Goal: Task Accomplishment & Management: Use online tool/utility

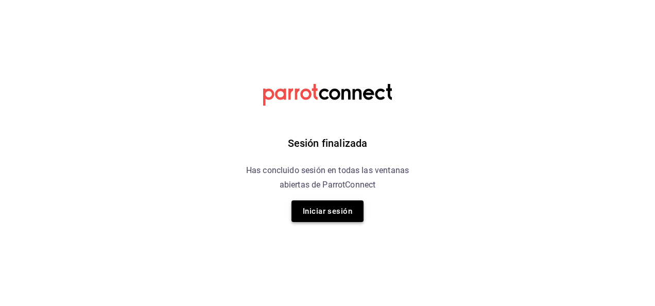
click at [327, 217] on button "Iniciar sesión" at bounding box center [327, 211] width 72 height 22
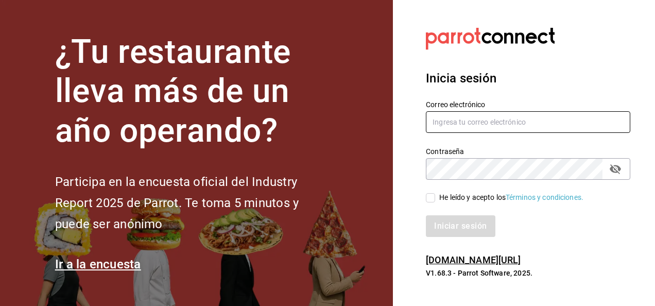
type input "multiuser@ceballos.com"
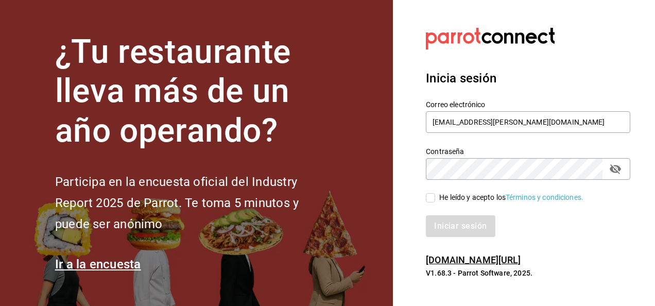
click at [432, 201] on input "He leído y acepto los Términos y condiciones." at bounding box center [430, 197] width 9 height 9
checkbox input "true"
click at [454, 225] on button "Iniciar sesión" at bounding box center [461, 226] width 70 height 22
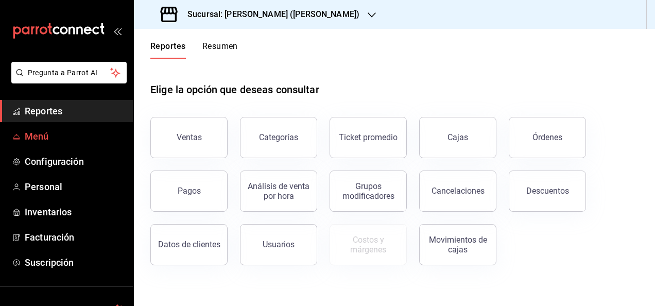
click at [38, 136] on span "Menú" at bounding box center [75, 136] width 100 height 14
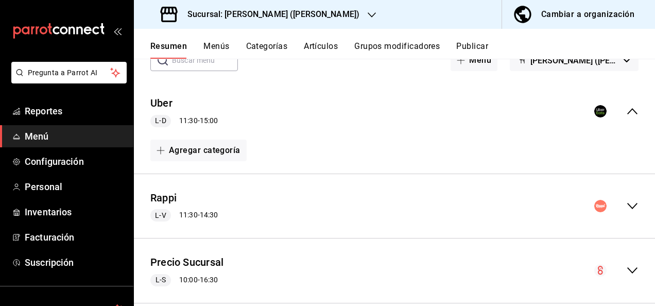
scroll to position [86, 0]
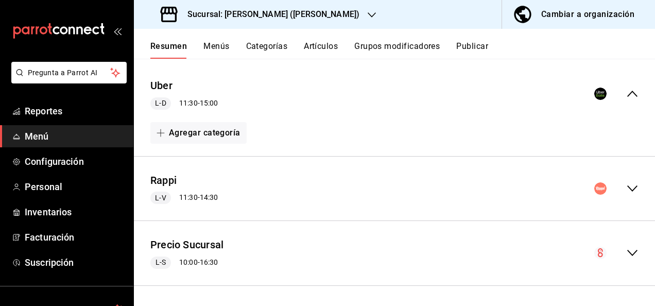
click at [622, 181] on div "Rappi L-V 11:30 - 14:30" at bounding box center [394, 189] width 521 height 48
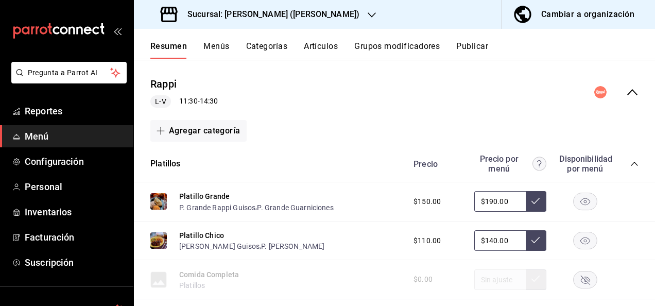
scroll to position [196, 0]
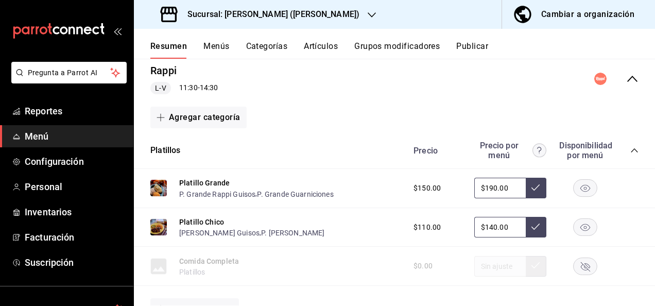
click at [630, 149] on icon "collapse-category-row" at bounding box center [634, 150] width 8 height 8
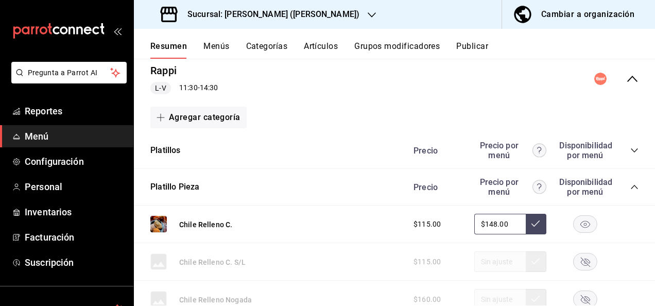
click at [630, 186] on icon "collapse-category-row" at bounding box center [634, 187] width 8 height 8
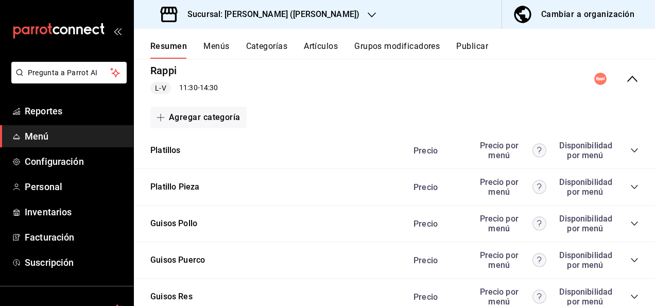
click at [630, 222] on icon "collapse-category-row" at bounding box center [634, 223] width 8 height 8
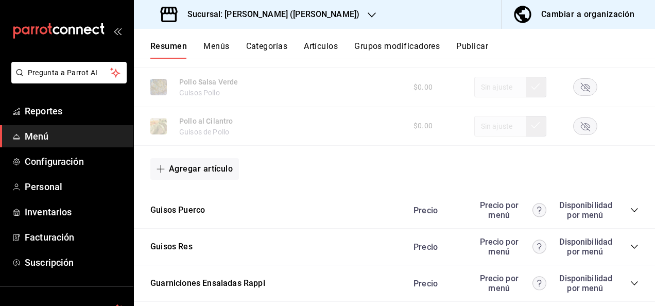
scroll to position [917, 0]
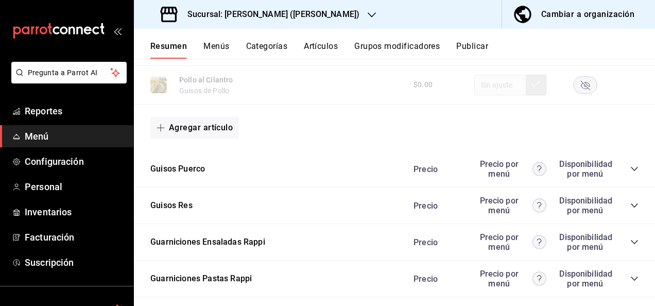
click at [630, 170] on icon "collapse-category-row" at bounding box center [634, 169] width 8 height 8
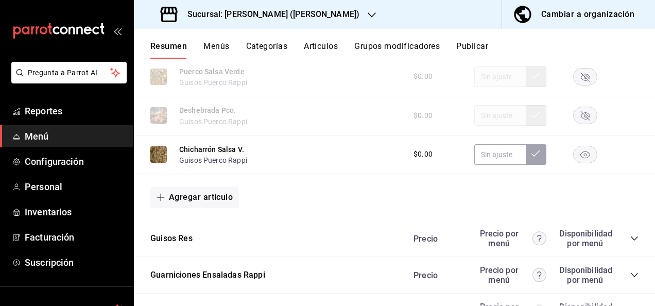
scroll to position [1431, 0]
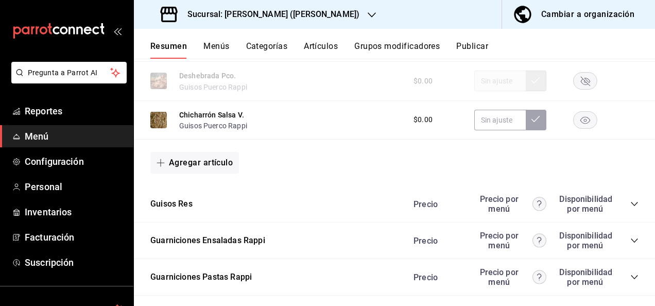
click at [580, 124] on icon "button" at bounding box center [585, 120] width 10 height 7
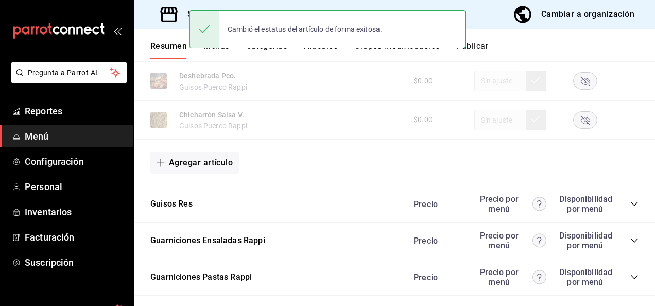
click at [630, 206] on icon "collapse-category-row" at bounding box center [633, 204] width 7 height 4
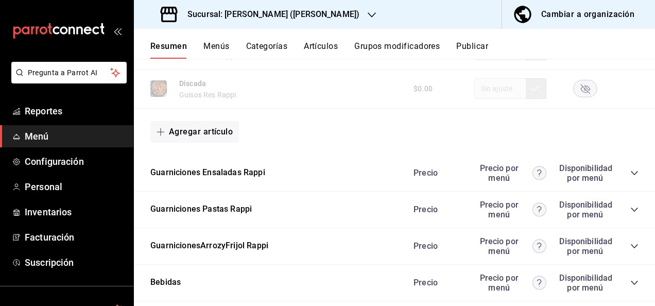
scroll to position [2138, 0]
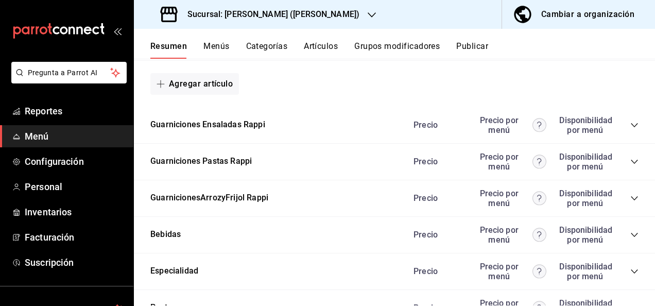
click at [630, 166] on icon "collapse-category-row" at bounding box center [634, 161] width 8 height 8
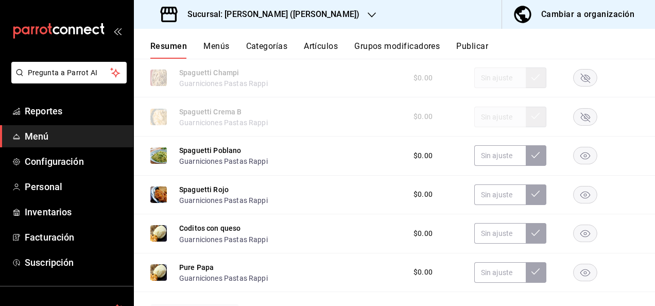
scroll to position [2392, 0]
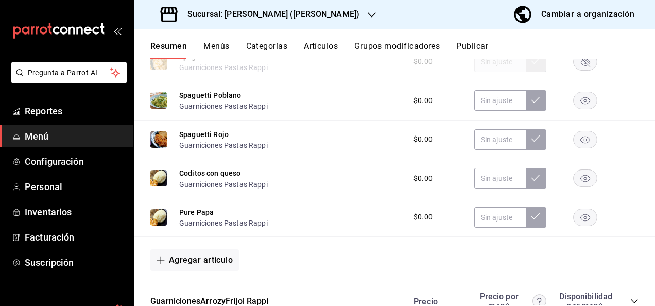
click at [573, 107] on rect "button" at bounding box center [585, 100] width 24 height 17
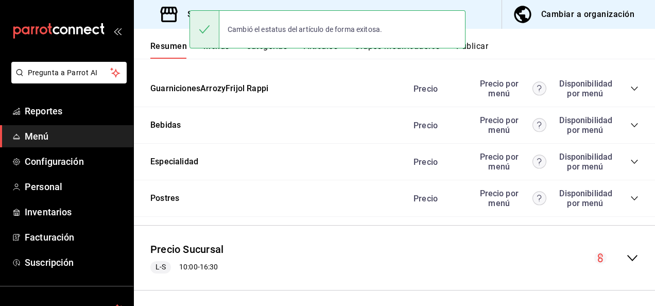
scroll to position [2620, 0]
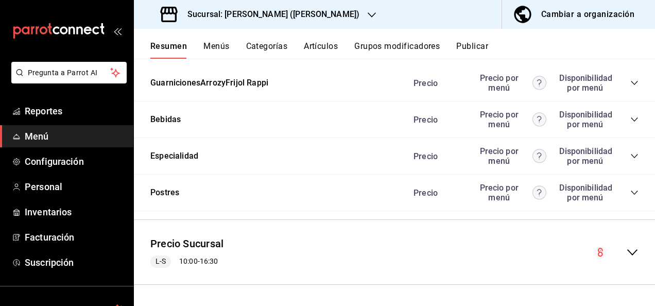
click at [630, 83] on icon "collapse-category-row" at bounding box center [633, 83] width 7 height 4
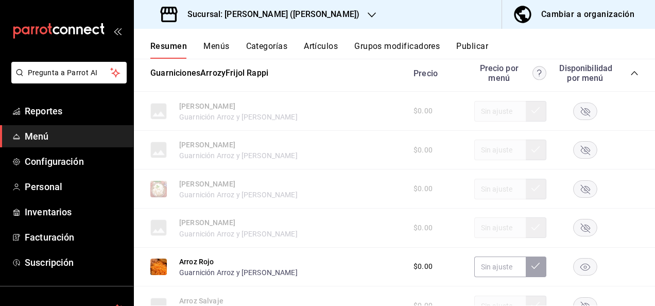
click at [579, 197] on rect "button" at bounding box center [585, 188] width 24 height 17
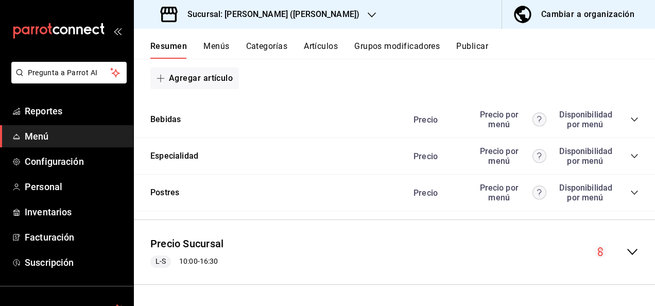
scroll to position [2979, 0]
click at [471, 52] on button "Publicar" at bounding box center [472, 49] width 32 height 17
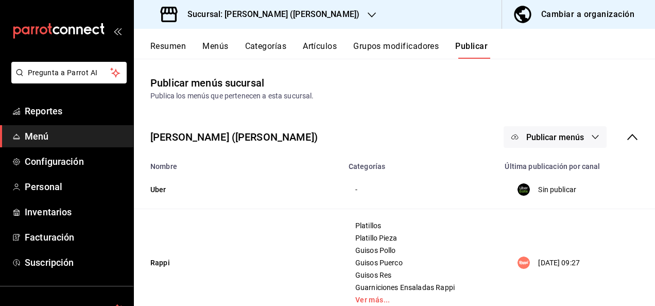
click at [564, 143] on button "Publicar menús" at bounding box center [554, 137] width 103 height 22
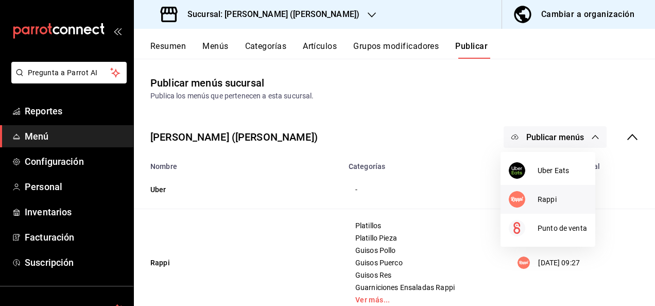
click at [543, 208] on li "Rappi" at bounding box center [547, 199] width 95 height 29
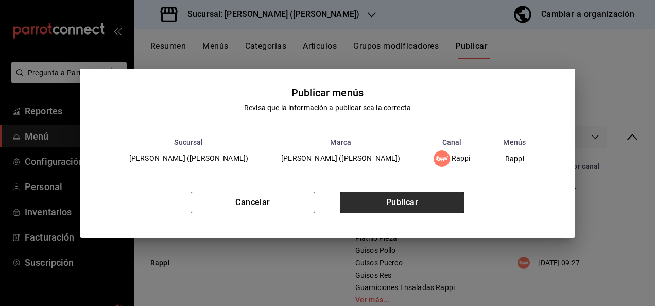
click at [419, 195] on button "Publicar" at bounding box center [402, 202] width 125 height 22
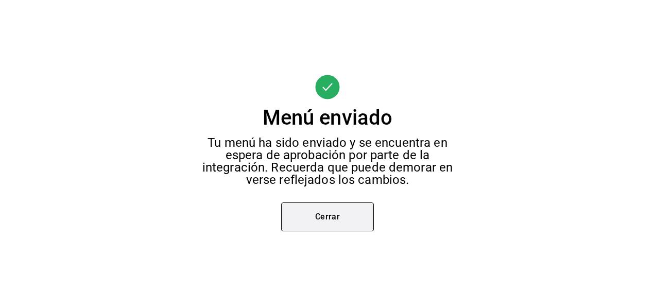
click at [304, 211] on button "Cerrar" at bounding box center [327, 216] width 93 height 29
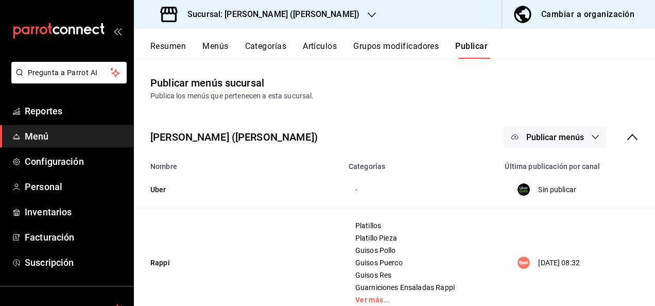
click at [249, 21] on div "Sucursal: [PERSON_NAME] ([PERSON_NAME])" at bounding box center [261, 14] width 238 height 29
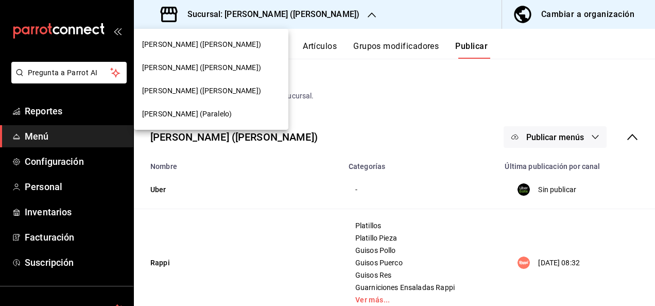
click at [186, 117] on span "[PERSON_NAME] (Paralelo)" at bounding box center [187, 114] width 90 height 11
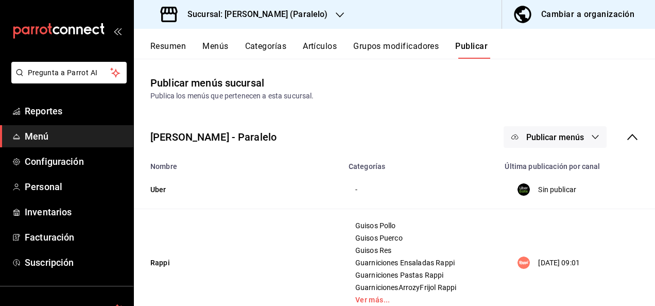
click at [40, 137] on span "Menú" at bounding box center [75, 136] width 100 height 14
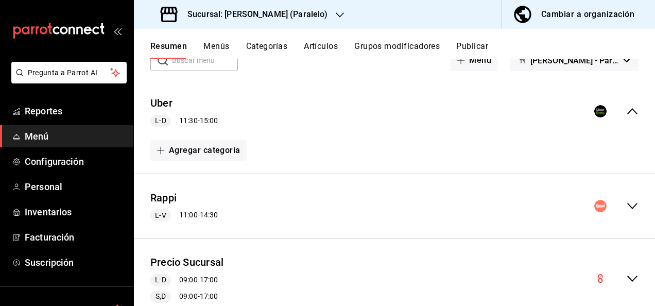
scroll to position [89, 0]
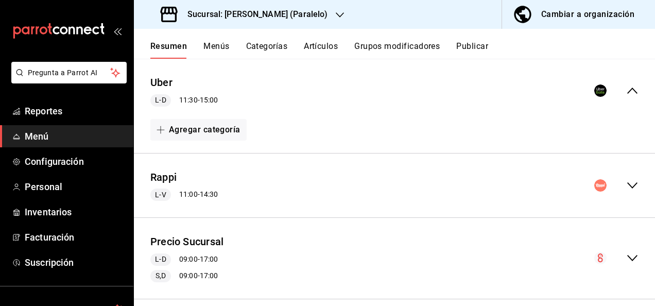
click at [626, 185] on icon "collapse-menu-row" at bounding box center [632, 185] width 12 height 12
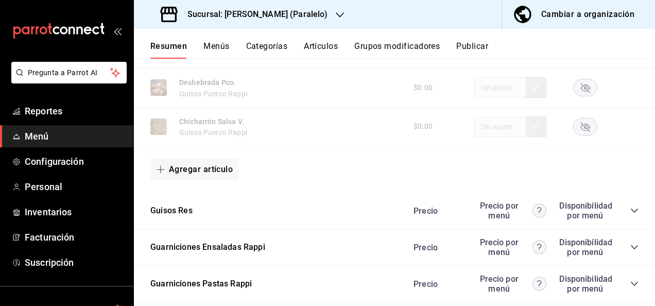
scroll to position [1379, 0]
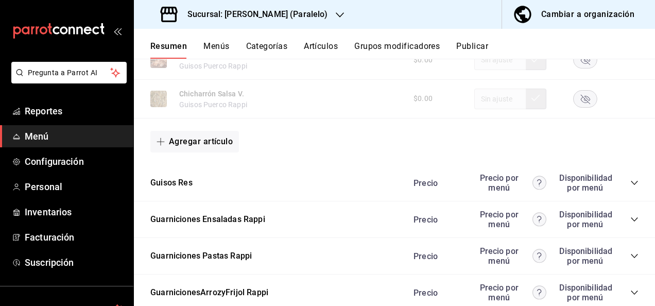
click at [630, 187] on icon "collapse-category-row" at bounding box center [634, 183] width 8 height 8
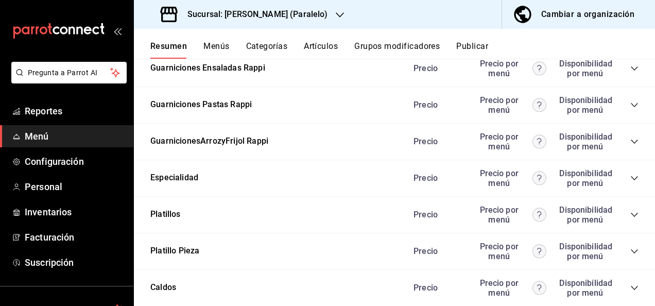
scroll to position [2104, 0]
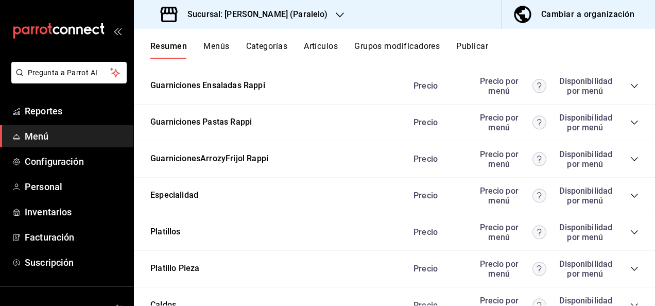
click at [630, 127] on icon "collapse-category-row" at bounding box center [634, 122] width 8 height 8
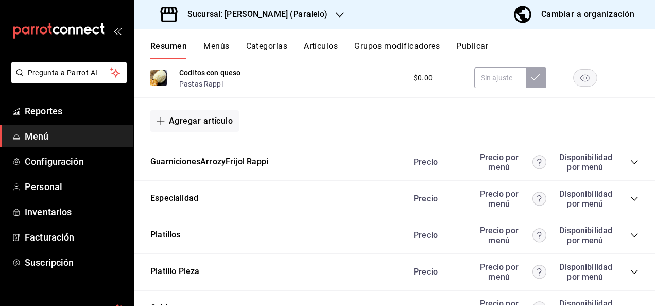
scroll to position [2454, 0]
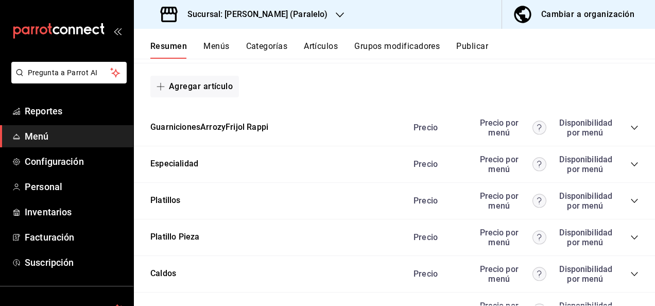
click at [630, 132] on icon "collapse-category-row" at bounding box center [634, 128] width 8 height 8
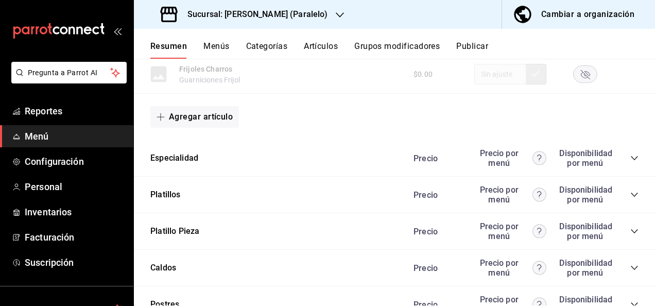
scroll to position [2907, 0]
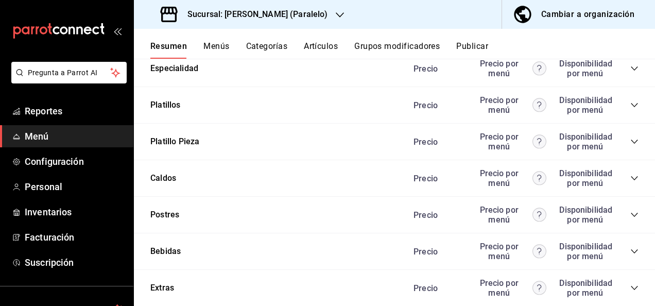
click at [630, 146] on icon "collapse-category-row" at bounding box center [634, 141] width 8 height 8
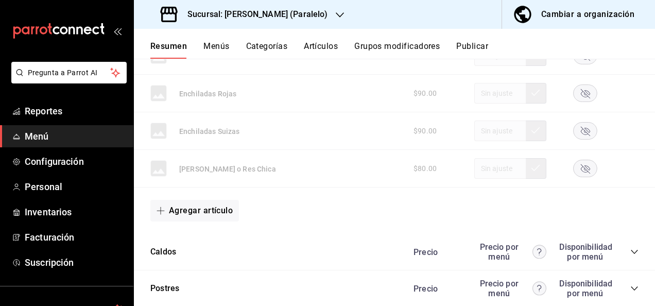
scroll to position [3709, 0]
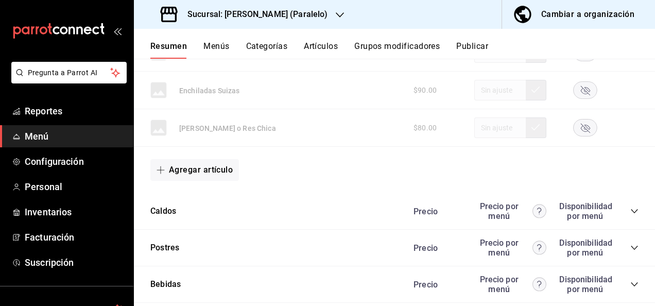
click at [472, 47] on button "Publicar" at bounding box center [472, 49] width 32 height 17
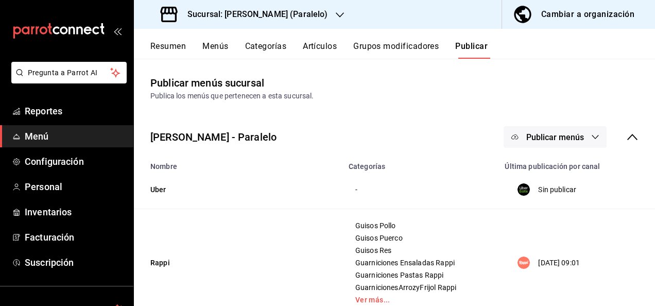
click at [542, 136] on span "Publicar menús" at bounding box center [555, 137] width 58 height 10
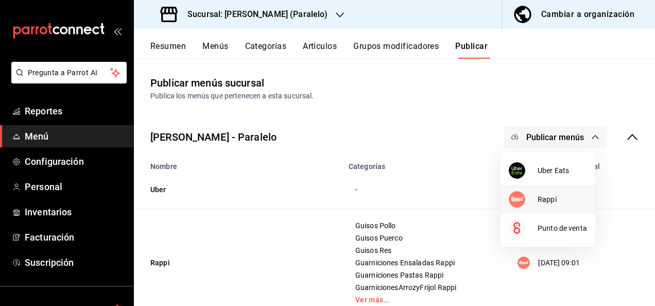
click at [537, 200] on div at bounding box center [522, 199] width 29 height 16
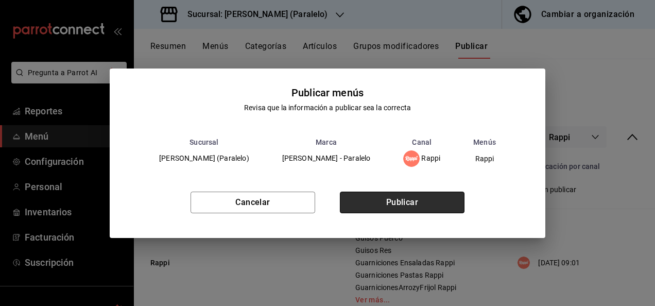
click at [428, 207] on button "Publicar" at bounding box center [402, 202] width 125 height 22
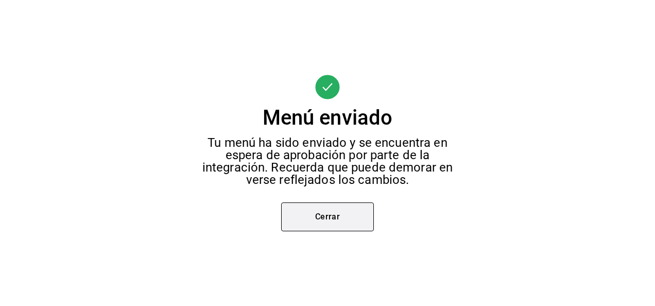
click at [348, 215] on button "Cerrar" at bounding box center [327, 216] width 93 height 29
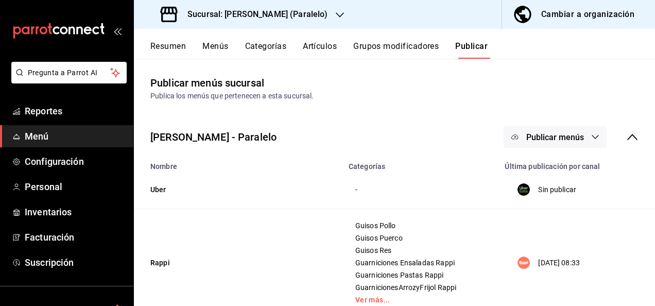
click at [217, 12] on h3 "Sucursal: [PERSON_NAME] (Paralelo)" at bounding box center [253, 14] width 148 height 12
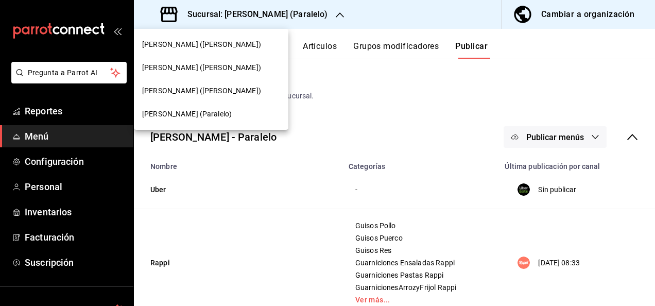
click at [172, 87] on span "[PERSON_NAME] ([PERSON_NAME])" at bounding box center [201, 90] width 119 height 11
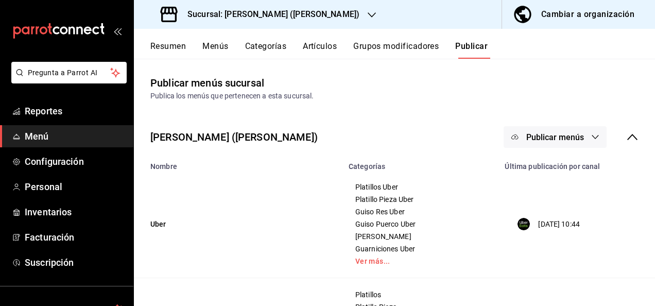
click at [164, 46] on button "Resumen" at bounding box center [168, 49] width 36 height 17
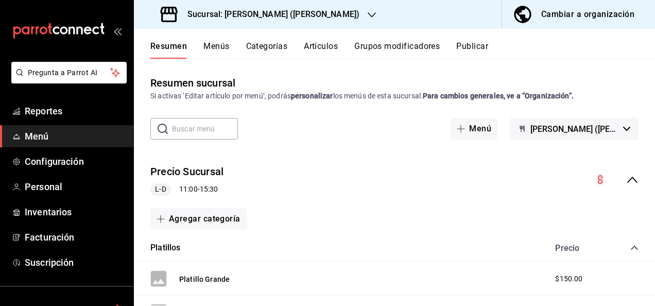
click at [623, 173] on div "Precio Sucursal L-D 11:00 - 15:30" at bounding box center [394, 180] width 521 height 48
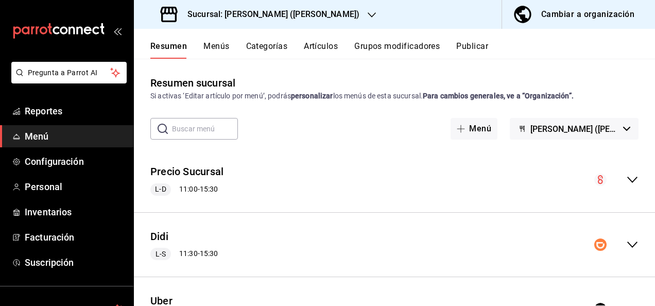
click at [627, 245] on icon "collapse-menu-row" at bounding box center [632, 244] width 12 height 12
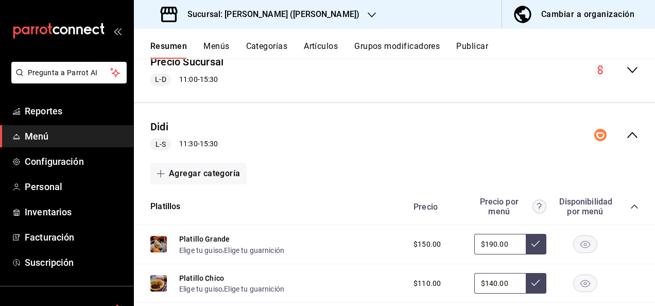
scroll to position [144, 0]
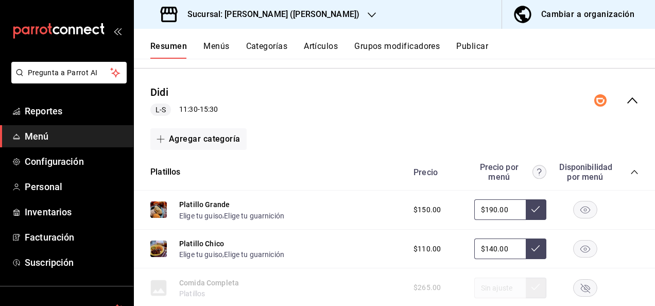
click at [630, 170] on icon "collapse-category-row" at bounding box center [634, 172] width 8 height 8
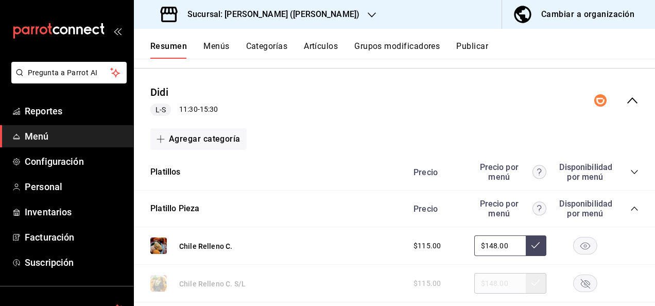
click at [630, 208] on icon "collapse-category-row" at bounding box center [634, 208] width 8 height 8
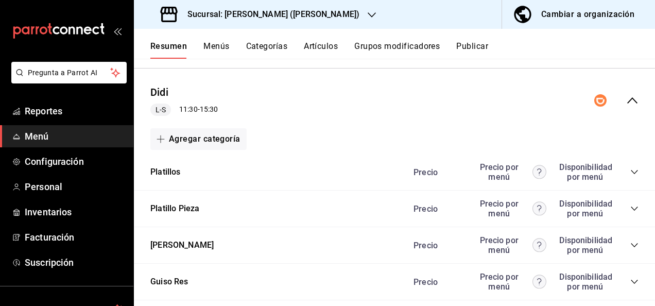
click at [630, 205] on icon "collapse-category-row" at bounding box center [634, 208] width 8 height 8
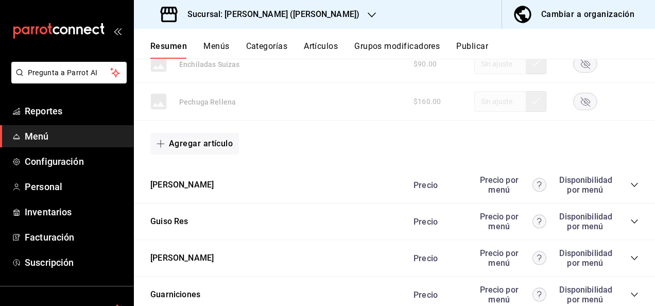
scroll to position [1023, 0]
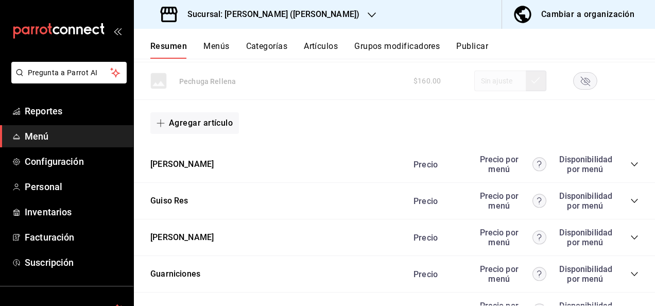
click at [630, 160] on icon "collapse-category-row" at bounding box center [634, 164] width 8 height 8
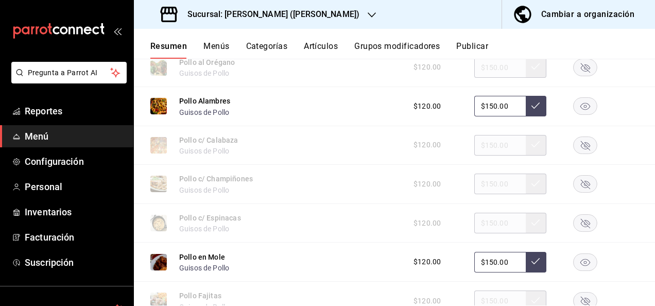
scroll to position [1242, 0]
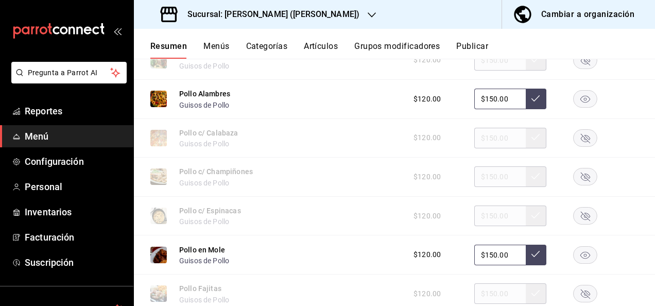
click at [577, 93] on rect "button" at bounding box center [585, 99] width 24 height 17
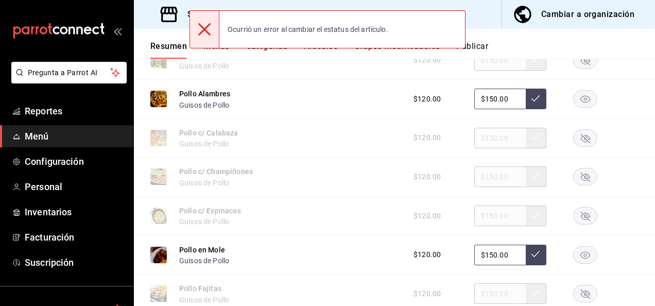
click at [581, 291] on rect "button" at bounding box center [585, 293] width 24 height 17
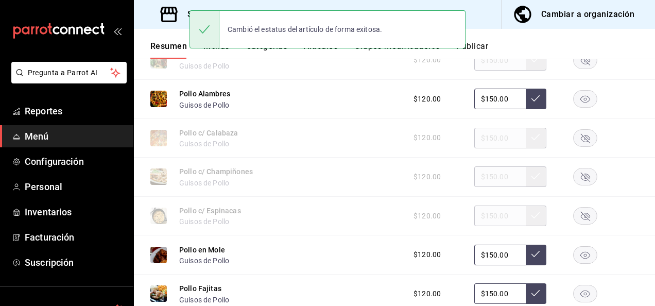
click at [575, 98] on rect "button" at bounding box center [585, 99] width 24 height 17
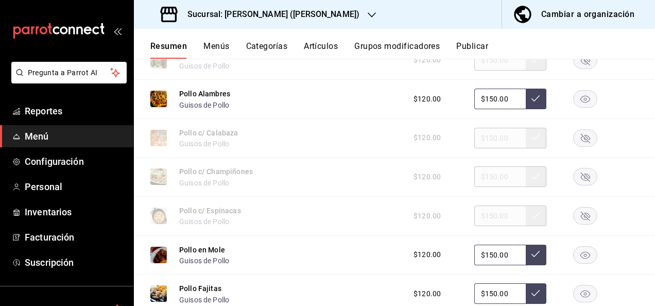
click at [402, 47] on button "Grupos modificadores" at bounding box center [396, 49] width 85 height 17
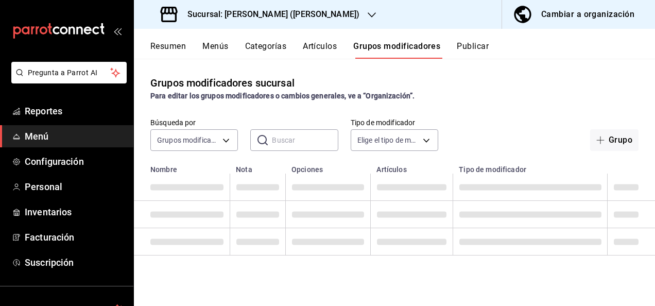
click at [326, 45] on button "Artículos" at bounding box center [320, 49] width 34 height 17
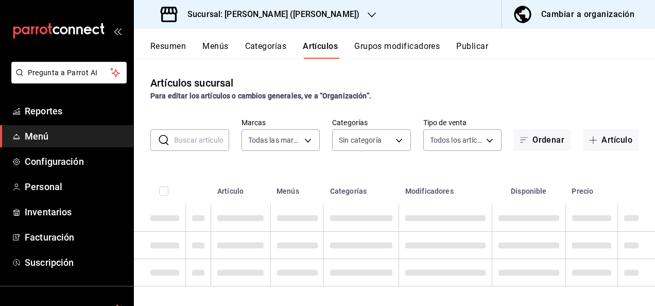
type input "62448029-1e5c-4b97-baa2-381ac051e320"
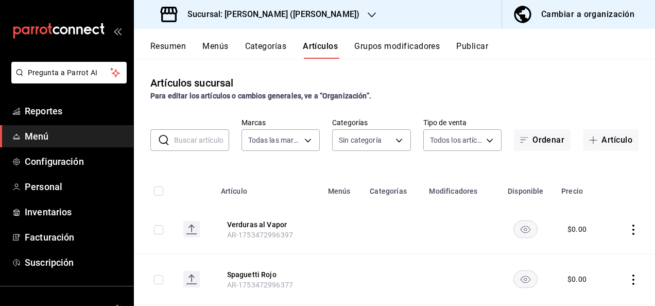
type input "98e615fa-9ff0-4008-a960-638f8e89b056,5f8a67d5-51f5-436d-b440-fe552d9df27c,df77f…"
click at [326, 45] on button "Artículos" at bounding box center [320, 49] width 35 height 17
click at [187, 142] on input "text" at bounding box center [201, 140] width 55 height 21
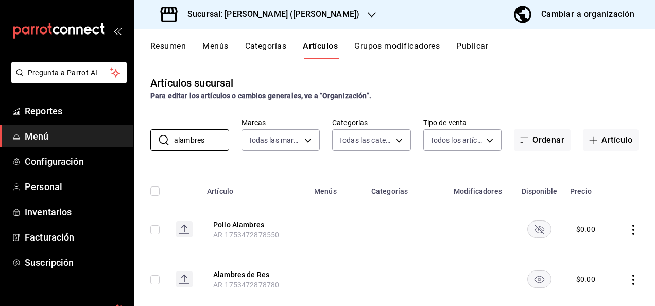
type input "alambres"
click at [534, 224] on rect "availability-product" at bounding box center [540, 228] width 24 height 17
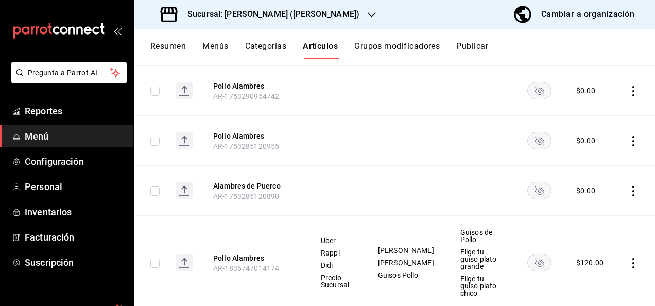
scroll to position [398, 0]
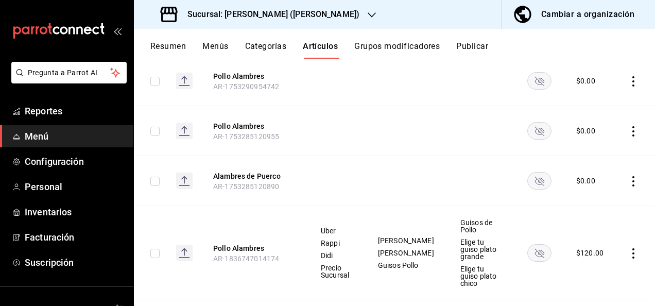
click at [529, 131] on rect "availability-product" at bounding box center [540, 130] width 24 height 17
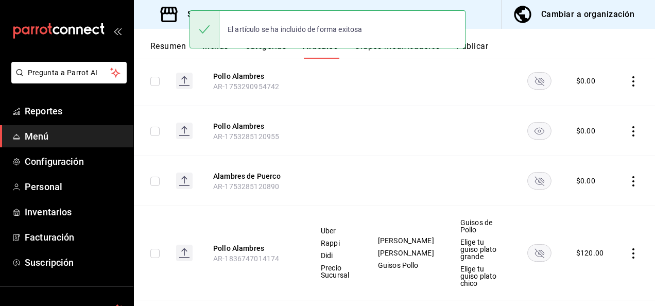
click at [539, 186] on rect "availability-product" at bounding box center [540, 180] width 24 height 17
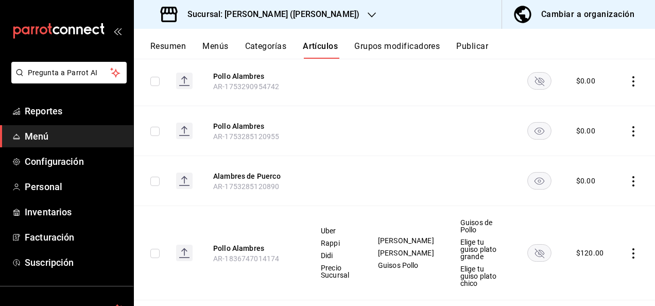
click at [535, 249] on icon "availability-product" at bounding box center [539, 253] width 9 height 9
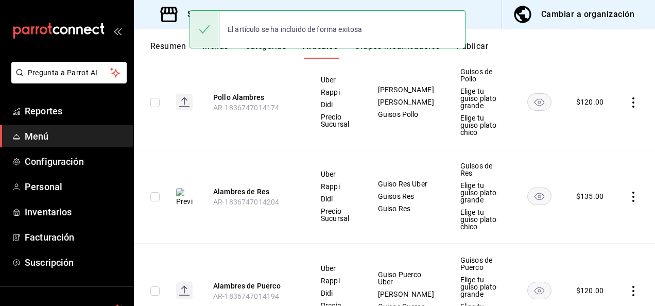
scroll to position [565, 0]
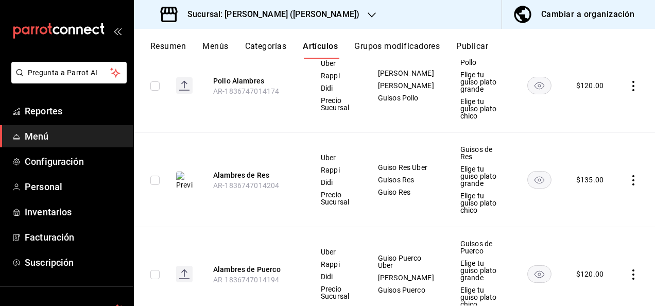
click at [166, 43] on button "Resumen" at bounding box center [168, 49] width 36 height 17
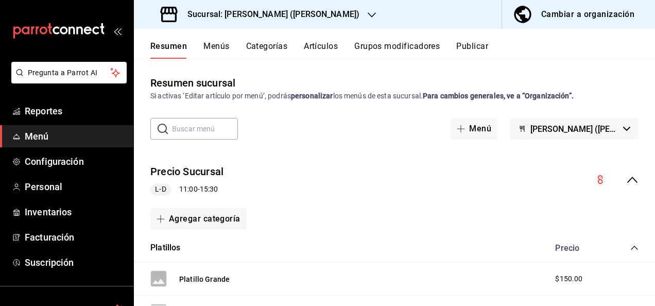
click at [629, 179] on icon "collapse-menu-row" at bounding box center [632, 179] width 12 height 12
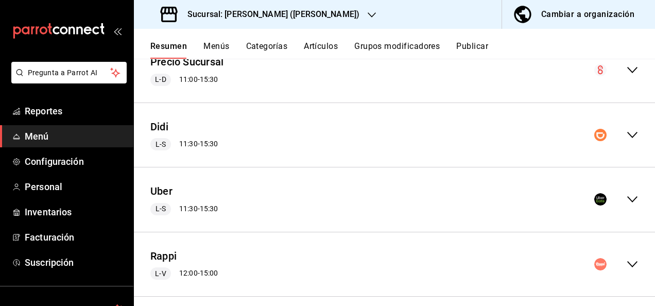
scroll to position [120, 0]
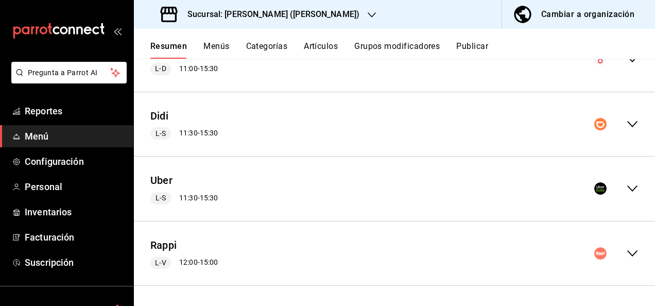
click at [626, 121] on icon "collapse-menu-row" at bounding box center [632, 124] width 12 height 12
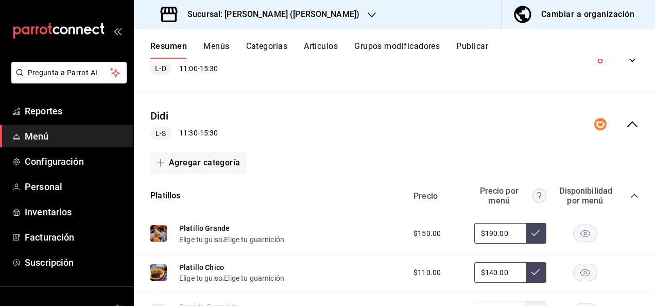
click at [630, 193] on icon "collapse-category-row" at bounding box center [634, 195] width 8 height 8
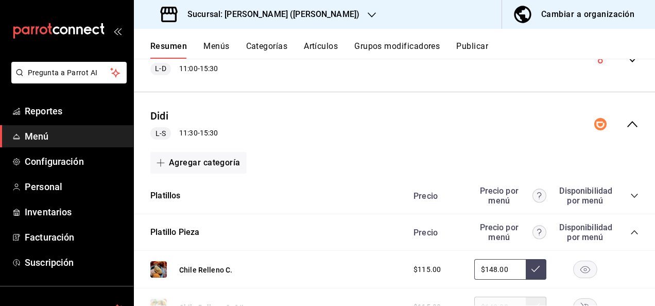
click at [630, 235] on icon "collapse-category-row" at bounding box center [634, 232] width 8 height 8
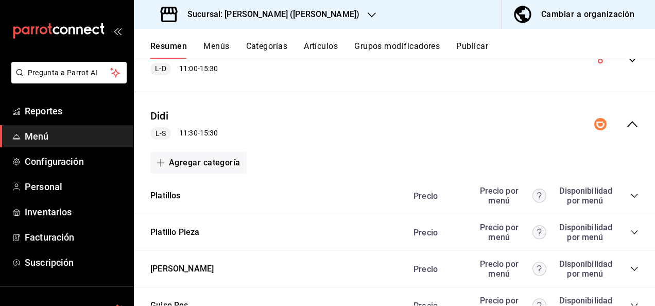
click at [630, 270] on icon "collapse-category-row" at bounding box center [634, 269] width 8 height 8
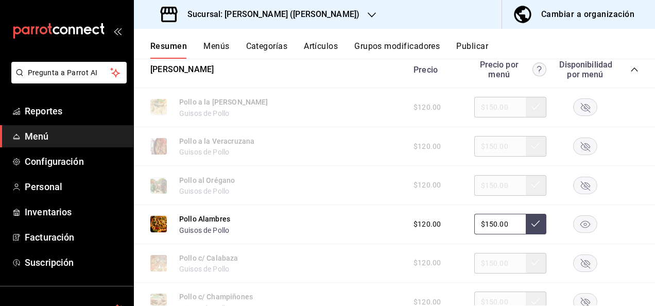
scroll to position [388, 0]
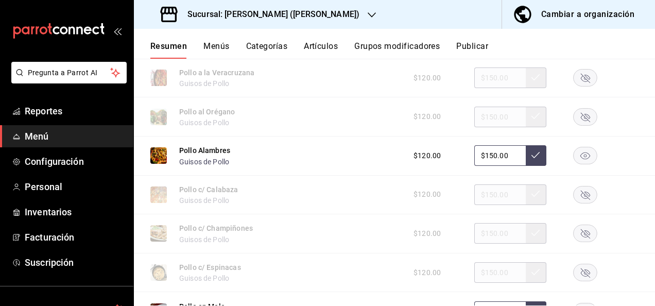
click at [574, 153] on rect "button" at bounding box center [585, 155] width 24 height 17
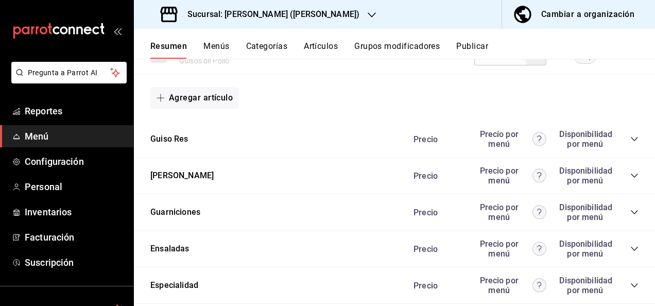
scroll to position [931, 0]
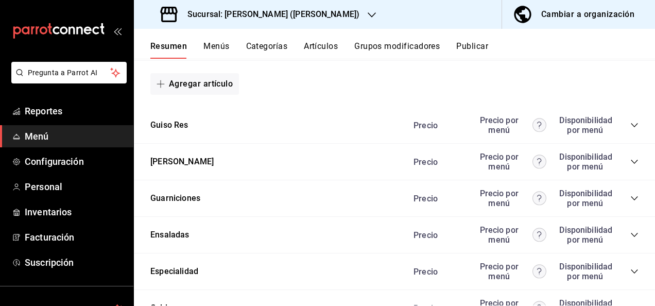
click at [630, 127] on icon "collapse-category-row" at bounding box center [634, 125] width 8 height 8
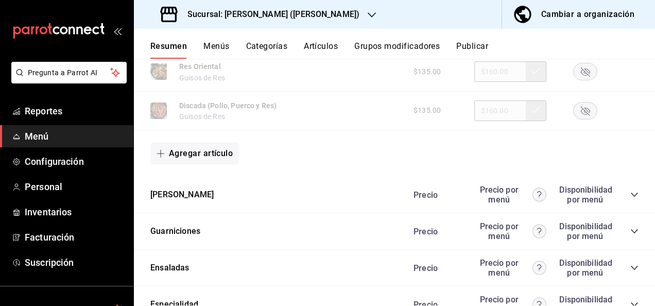
scroll to position [1425, 0]
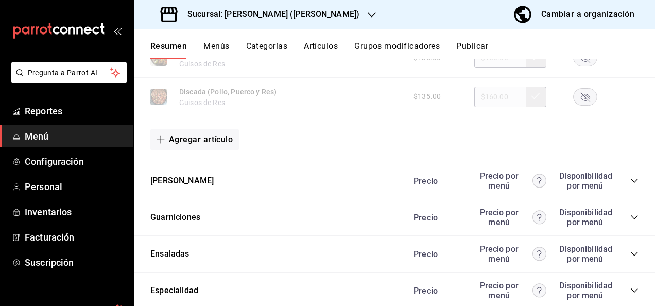
click at [630, 183] on icon "collapse-category-row" at bounding box center [633, 181] width 7 height 4
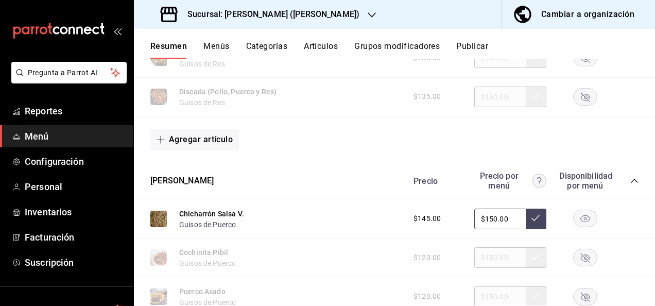
click at [573, 224] on rect "button" at bounding box center [585, 218] width 24 height 17
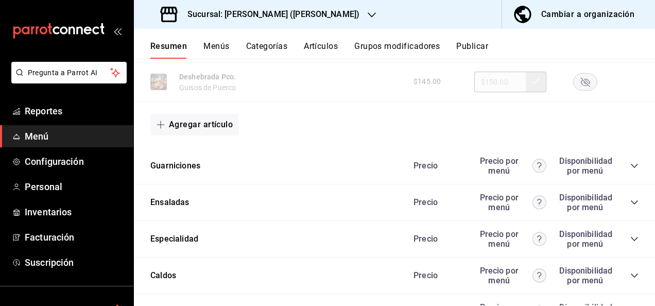
scroll to position [2049, 0]
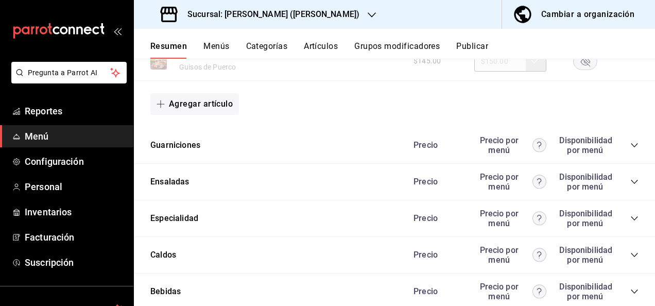
click at [630, 147] on icon "collapse-category-row" at bounding box center [633, 145] width 7 height 4
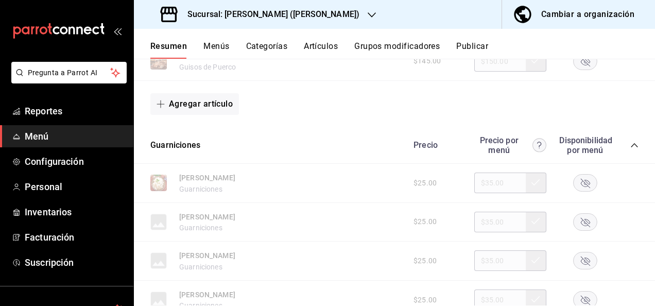
click at [576, 182] on rect "button" at bounding box center [585, 182] width 24 height 17
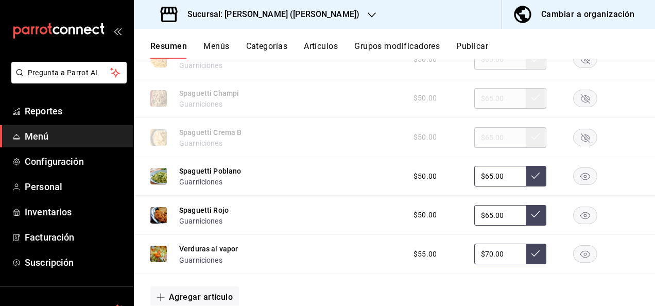
scroll to position [2701, 0]
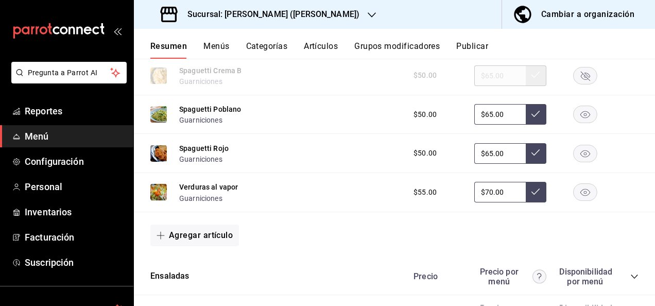
click at [576, 123] on rect "button" at bounding box center [585, 114] width 24 height 17
click at [317, 47] on button "Artículos" at bounding box center [321, 49] width 34 height 17
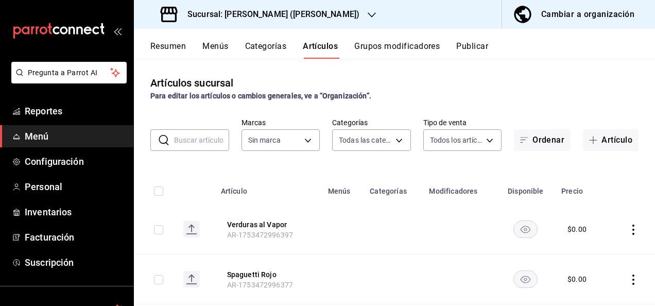
type input "98e615fa-9ff0-4008-a960-638f8e89b056,5f8a67d5-51f5-436d-b440-fe552d9df27c,df77f…"
type input "62448029-1e5c-4b97-baa2-381ac051e320"
click at [181, 143] on input "text" at bounding box center [201, 140] width 55 height 21
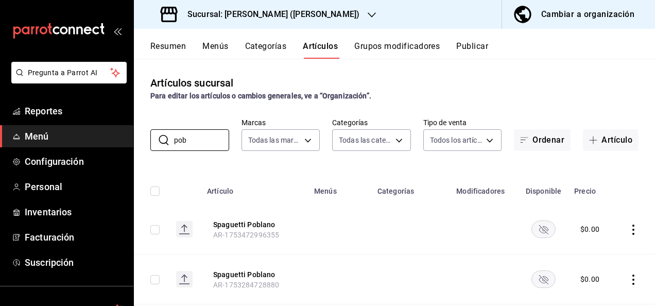
type input "pob"
click at [539, 234] on rect "availability-product" at bounding box center [544, 228] width 24 height 17
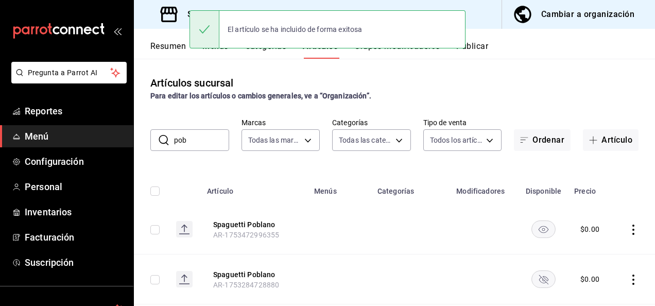
click at [541, 281] on rect "availability-product" at bounding box center [544, 278] width 24 height 17
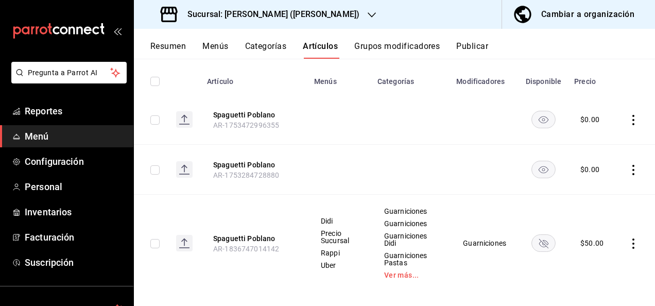
scroll to position [120, 0]
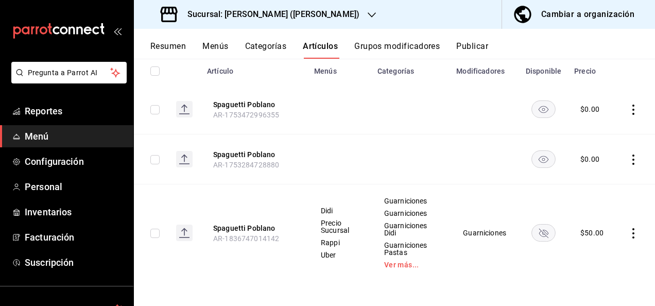
click at [532, 234] on rect "availability-product" at bounding box center [544, 232] width 24 height 17
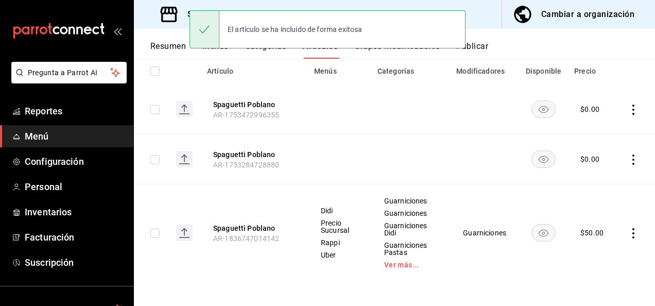
click at [161, 50] on button "Resumen" at bounding box center [168, 49] width 36 height 17
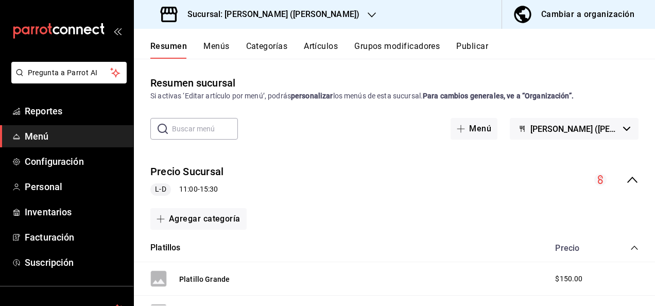
click at [626, 182] on icon "collapse-menu-row" at bounding box center [632, 179] width 12 height 12
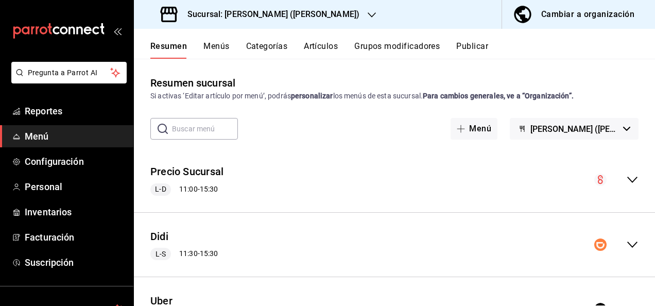
click at [628, 249] on icon "collapse-menu-row" at bounding box center [632, 244] width 12 height 12
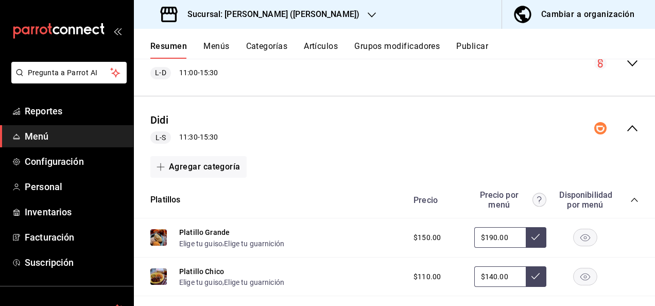
scroll to position [157, 0]
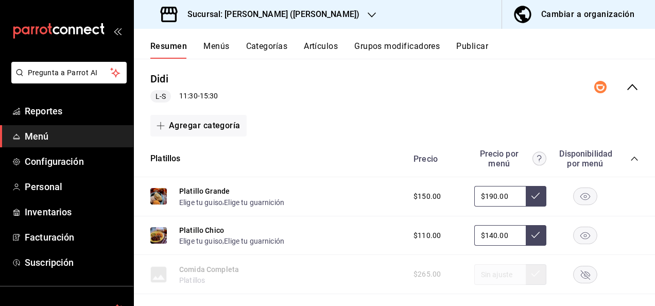
click at [630, 158] on icon "collapse-category-row" at bounding box center [634, 158] width 8 height 8
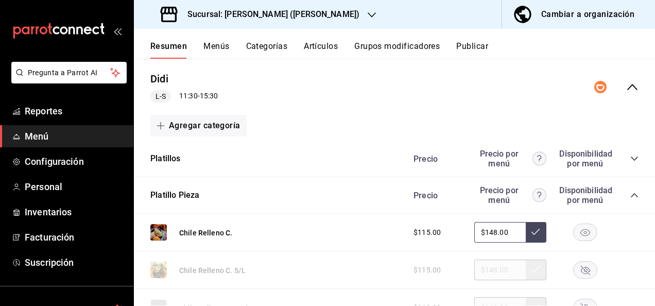
click at [630, 195] on icon "collapse-category-row" at bounding box center [634, 195] width 8 height 8
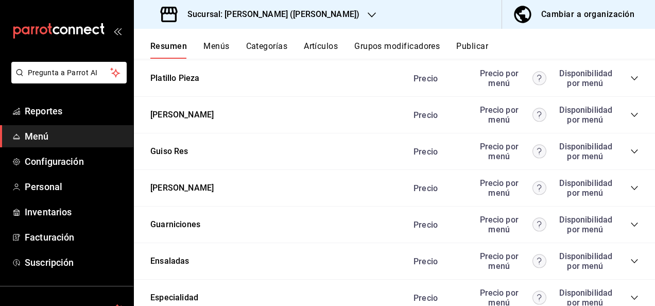
scroll to position [281, 0]
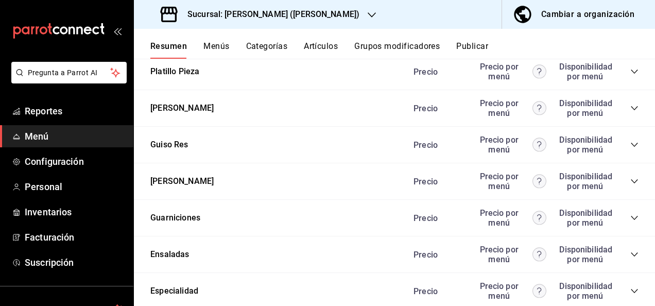
click at [628, 223] on div "Precio Precio por menú Disponibilidad por menú" at bounding box center [520, 218] width 235 height 20
click at [625, 211] on div "Precio Precio por menú Disponibilidad por menú" at bounding box center [520, 218] width 235 height 20
click at [630, 219] on icon "collapse-category-row" at bounding box center [633, 218] width 7 height 4
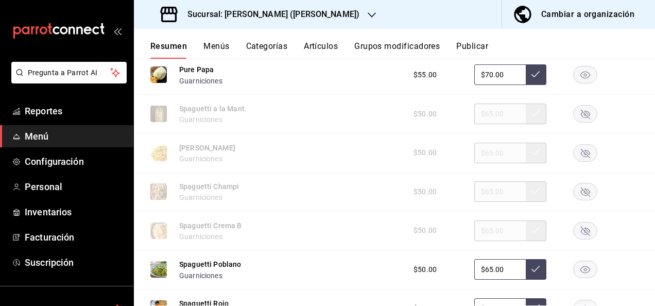
scroll to position [892, 0]
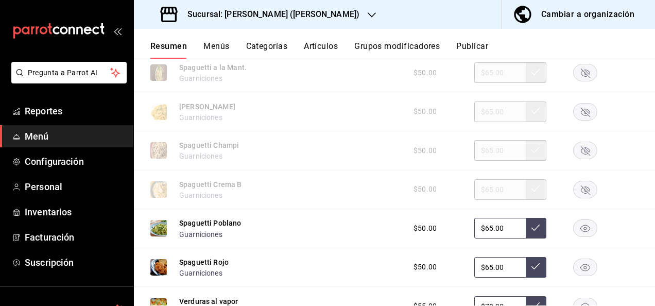
click at [582, 229] on rect "button" at bounding box center [585, 228] width 24 height 17
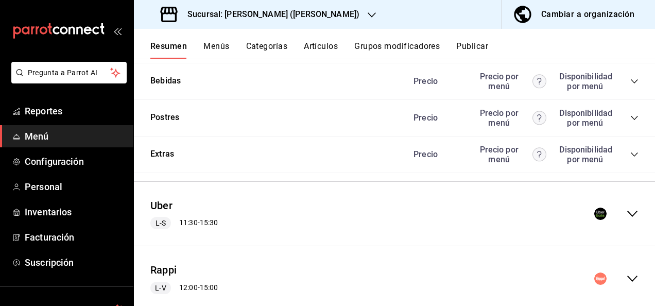
scroll to position [1341, 0]
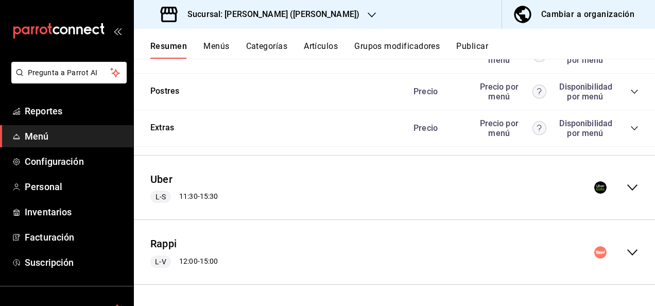
click at [626, 187] on icon "collapse-menu-row" at bounding box center [632, 187] width 12 height 12
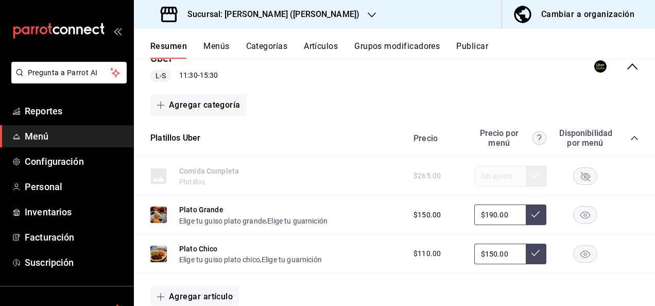
scroll to position [1485, 0]
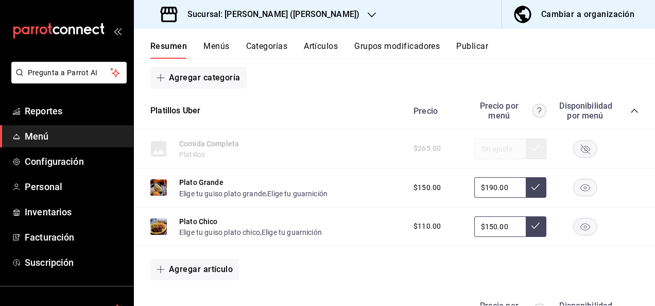
click at [630, 113] on icon "collapse-category-row" at bounding box center [633, 111] width 7 height 4
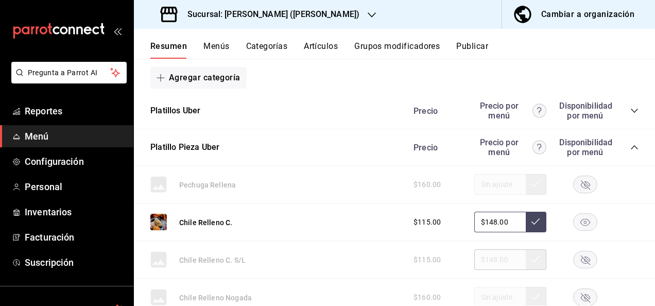
click at [630, 151] on icon "collapse-category-row" at bounding box center [634, 147] width 8 height 8
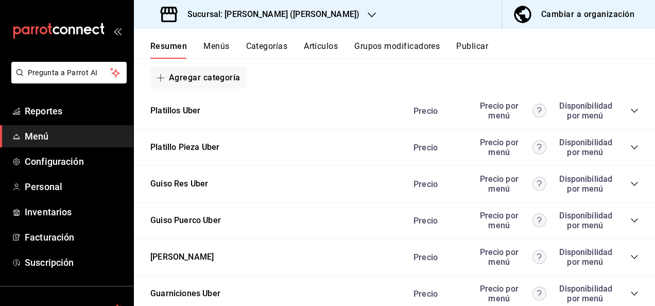
click at [630, 188] on icon "collapse-category-row" at bounding box center [634, 184] width 8 height 8
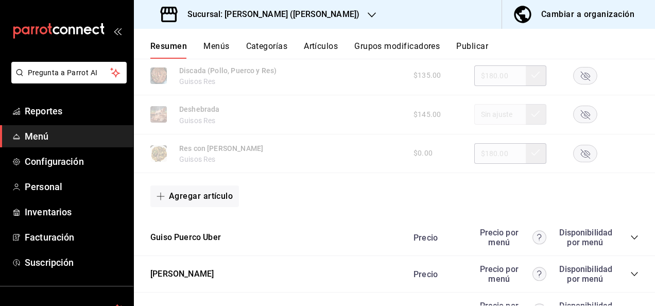
scroll to position [2061, 0]
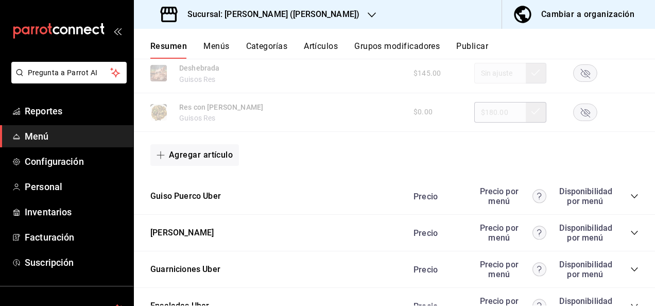
click at [630, 200] on icon "collapse-category-row" at bounding box center [634, 196] width 8 height 8
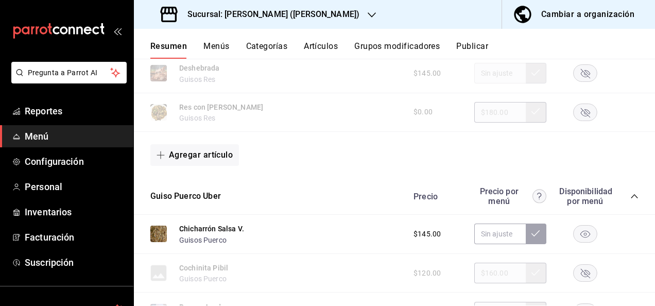
click at [581, 242] on rect "button" at bounding box center [585, 233] width 24 height 17
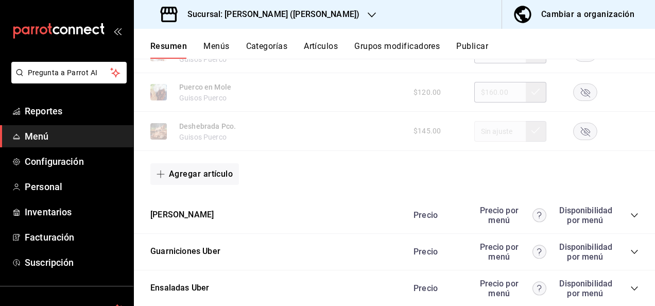
scroll to position [2693, 0]
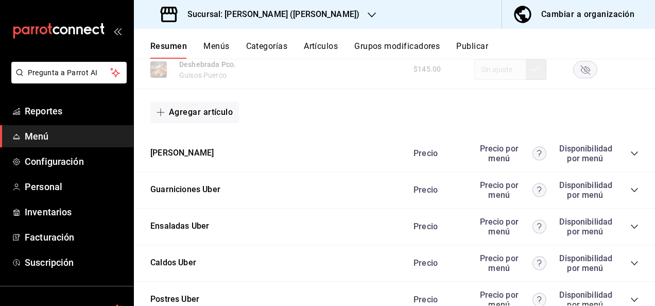
click at [630, 157] on icon "collapse-category-row" at bounding box center [634, 153] width 8 height 8
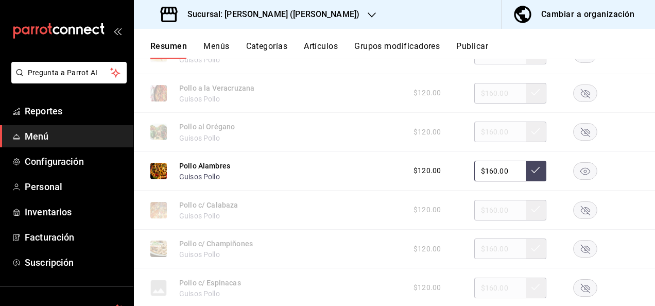
scroll to position [2871, 0]
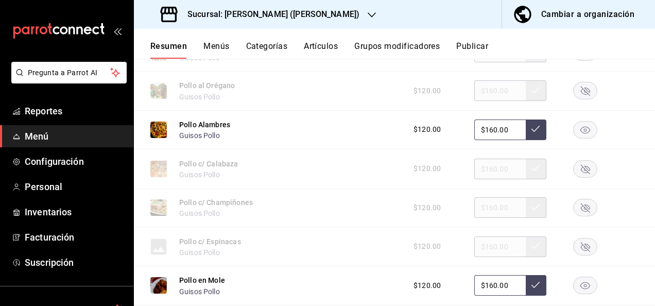
click at [580, 134] on icon "button" at bounding box center [585, 130] width 10 height 7
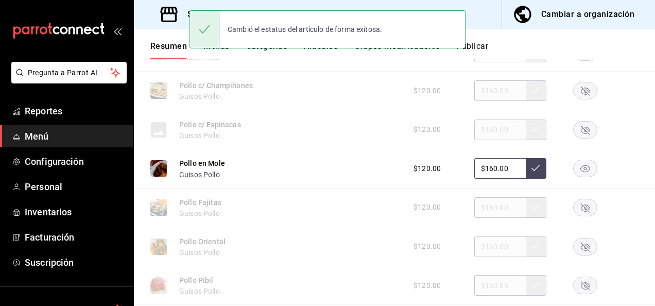
scroll to position [3015, 0]
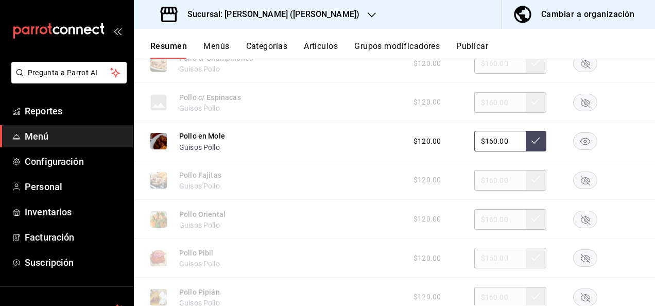
click at [578, 187] on rect "button" at bounding box center [585, 179] width 24 height 17
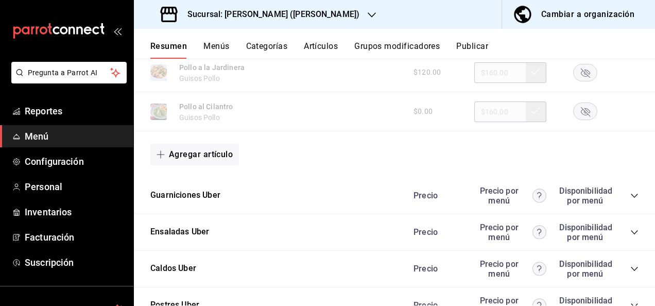
scroll to position [3351, 0]
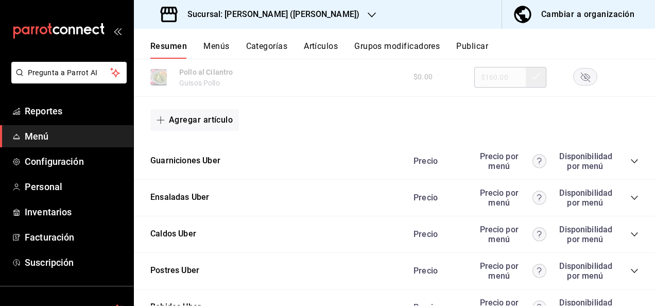
click at [630, 165] on icon "collapse-category-row" at bounding box center [634, 161] width 8 height 8
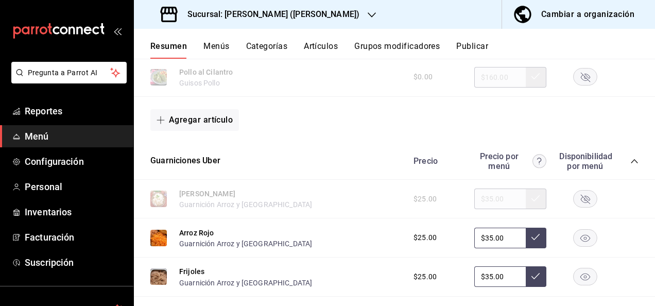
click at [573, 207] on icon "button" at bounding box center [585, 198] width 24 height 17
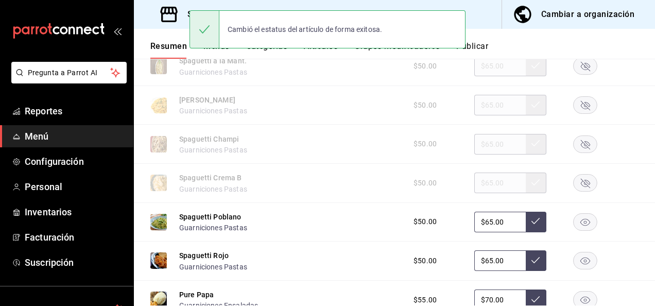
scroll to position [3681, 0]
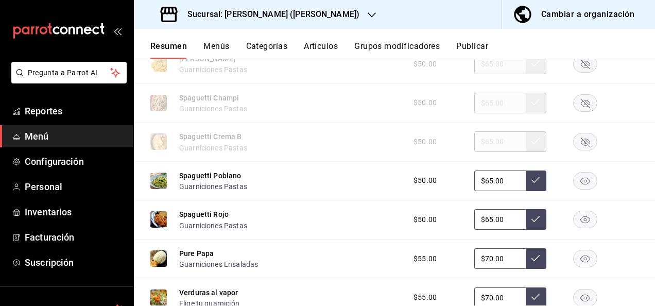
click at [576, 189] on rect "button" at bounding box center [585, 180] width 24 height 17
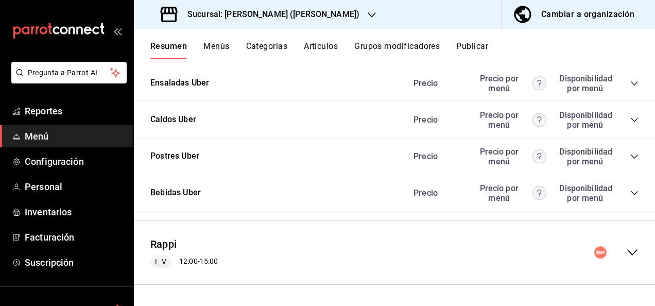
scroll to position [4229, 0]
click at [626, 250] on icon "collapse-menu-row" at bounding box center [632, 252] width 12 height 12
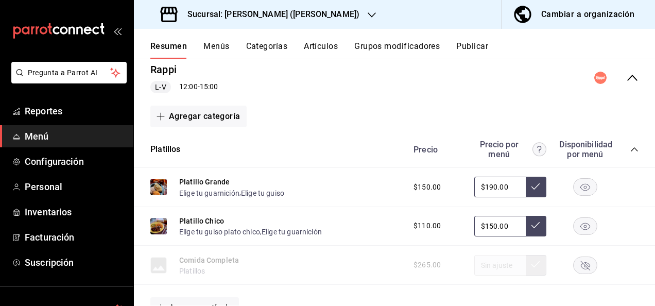
scroll to position [4421, 0]
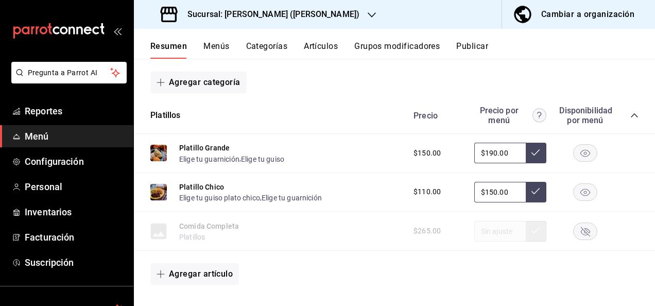
click at [630, 119] on icon "collapse-category-row" at bounding box center [634, 115] width 8 height 8
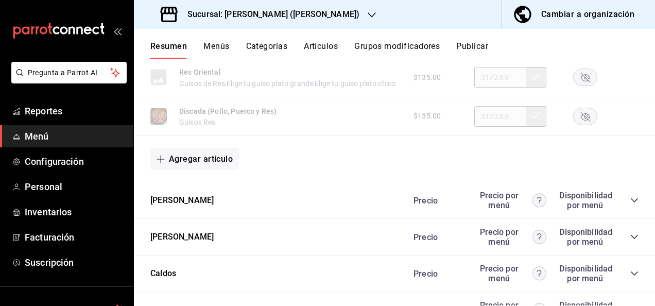
scroll to position [4997, 0]
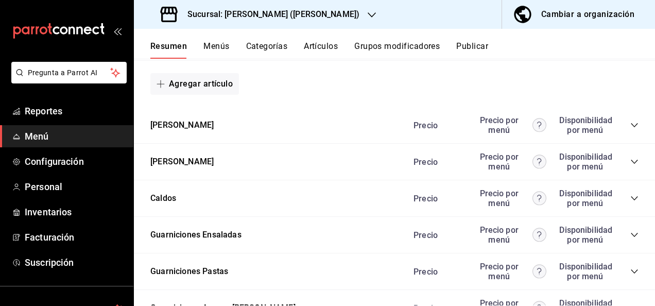
click at [630, 129] on icon "collapse-category-row" at bounding box center [634, 125] width 8 height 8
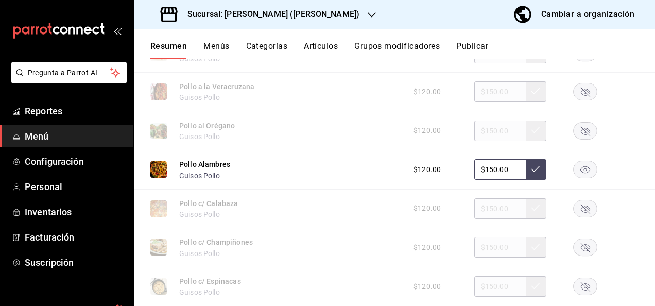
scroll to position [5155, 0]
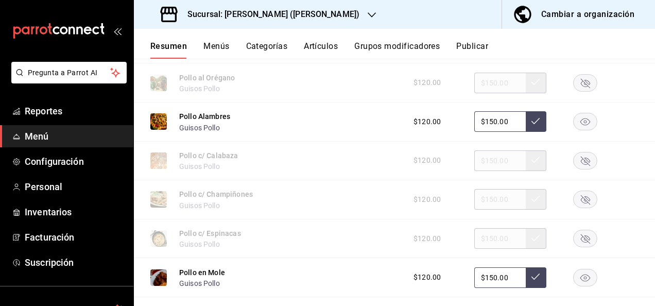
click at [581, 130] on rect "button" at bounding box center [585, 121] width 24 height 17
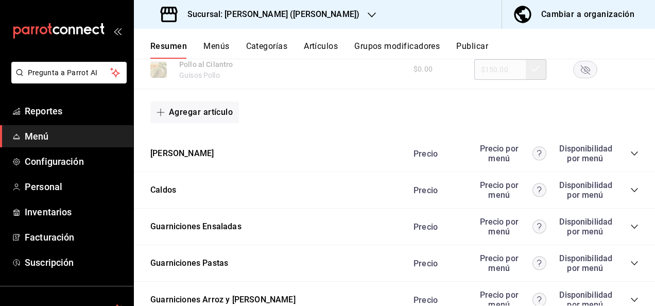
scroll to position [5649, 0]
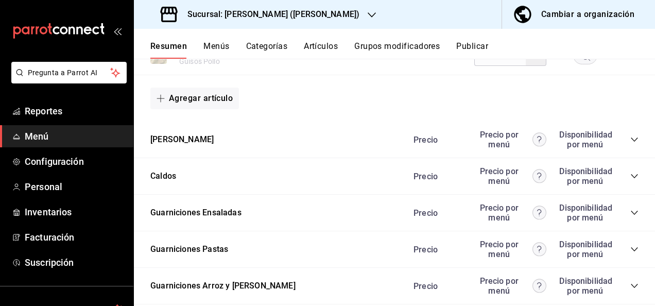
click at [630, 144] on icon "collapse-category-row" at bounding box center [634, 139] width 8 height 8
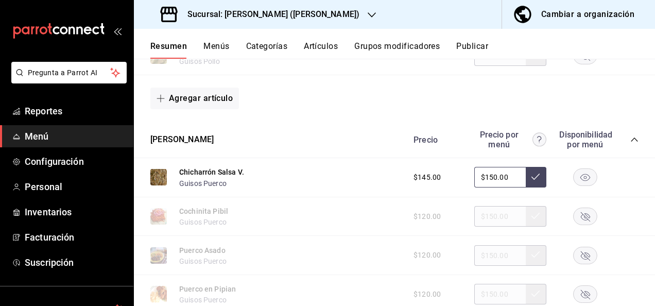
click at [582, 186] on rect "button" at bounding box center [585, 177] width 24 height 17
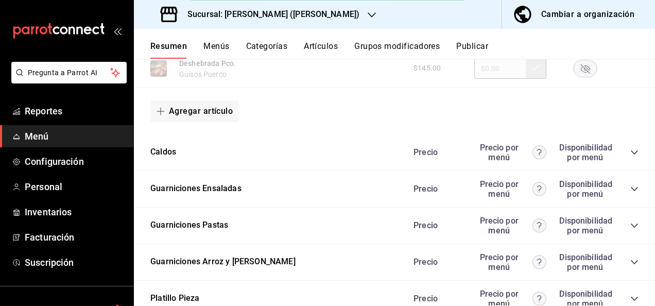
scroll to position [6233, 0]
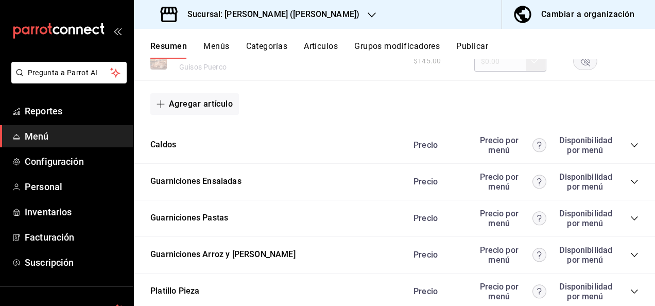
click at [630, 237] on div "Guarniciones Pastas Precio Precio por menú Disponibilidad por menú" at bounding box center [394, 218] width 521 height 37
click at [630, 220] on icon "collapse-category-row" at bounding box center [633, 218] width 7 height 4
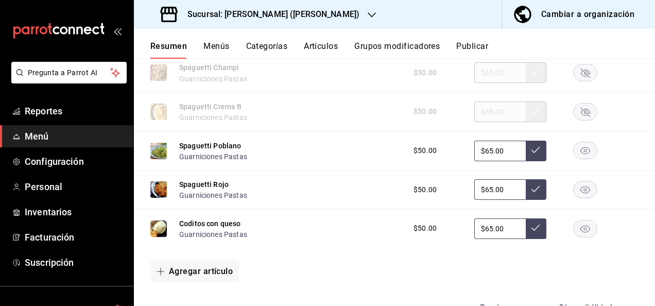
scroll to position [6521, 0]
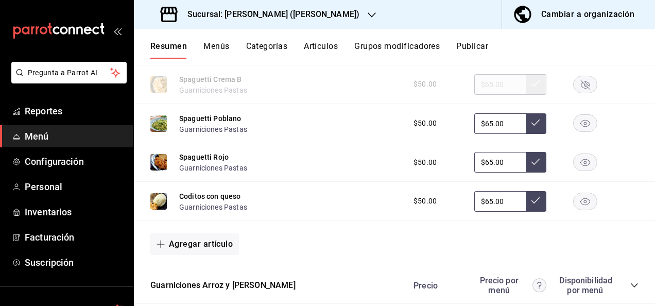
click at [580, 132] on rect "button" at bounding box center [585, 123] width 24 height 17
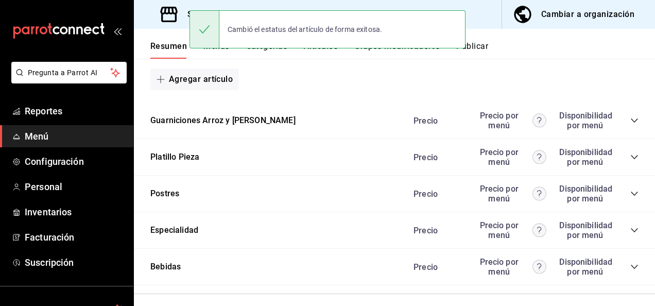
scroll to position [6720, 0]
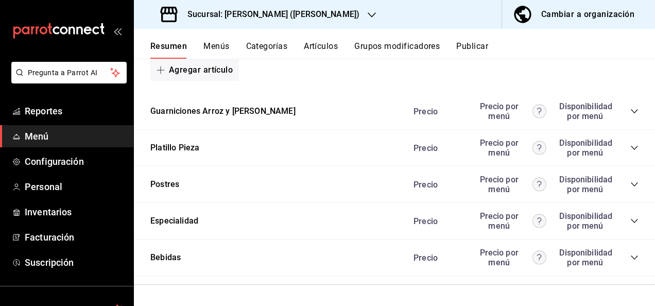
click at [630, 113] on icon "collapse-category-row" at bounding box center [633, 111] width 7 height 4
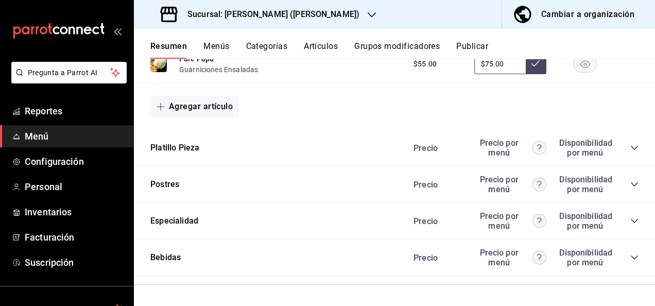
scroll to position [7131, 0]
click at [630, 147] on icon "collapse-category-row" at bounding box center [634, 148] width 8 height 8
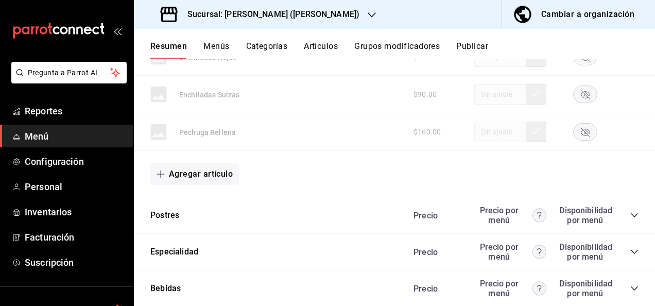
scroll to position [7892, 0]
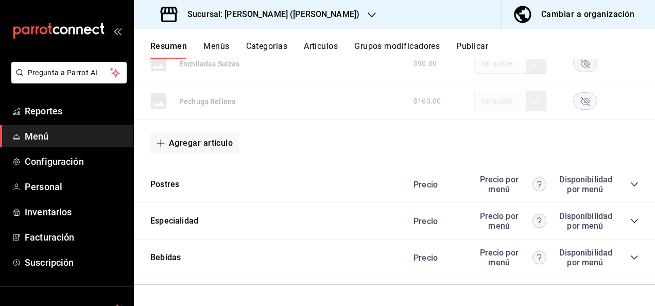
click at [471, 48] on button "Publicar" at bounding box center [472, 49] width 32 height 17
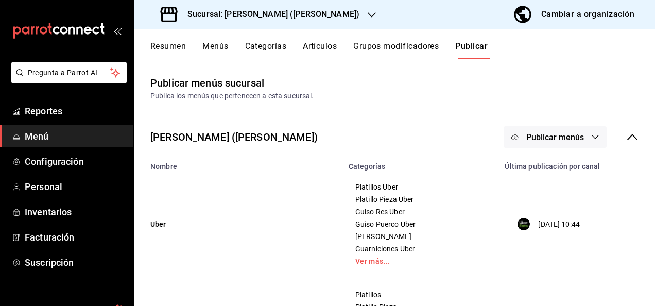
click at [555, 137] on span "Publicar menús" at bounding box center [555, 137] width 58 height 10
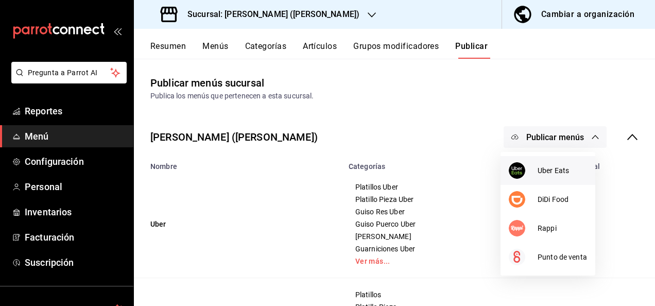
click at [538, 169] on span "Uber Eats" at bounding box center [561, 170] width 49 height 11
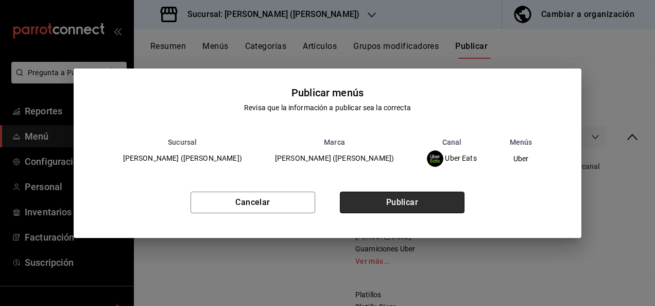
click at [399, 201] on button "Publicar" at bounding box center [402, 202] width 125 height 22
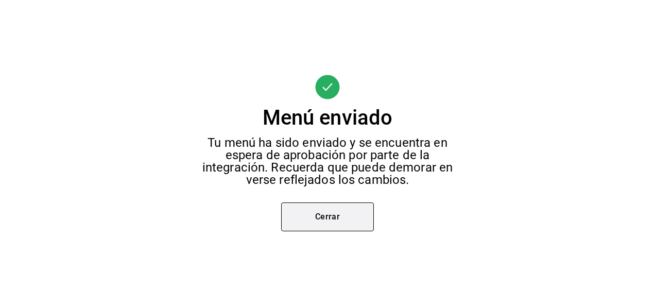
click at [347, 208] on button "Cerrar" at bounding box center [327, 216] width 93 height 29
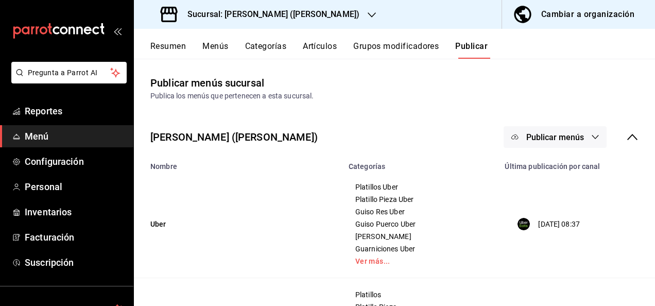
click at [565, 137] on span "Publicar menús" at bounding box center [555, 137] width 58 height 10
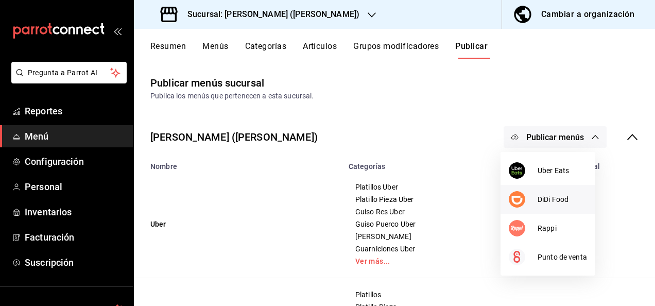
click at [532, 194] on div at bounding box center [522, 199] width 29 height 16
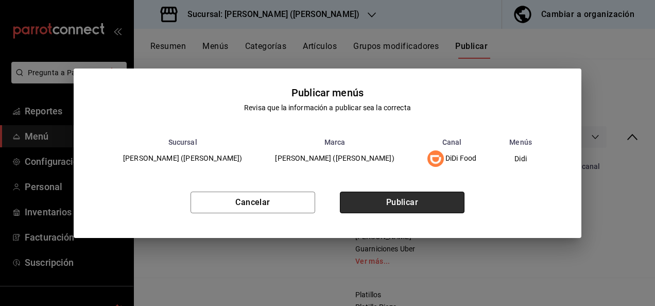
click at [408, 208] on button "Publicar" at bounding box center [402, 202] width 125 height 22
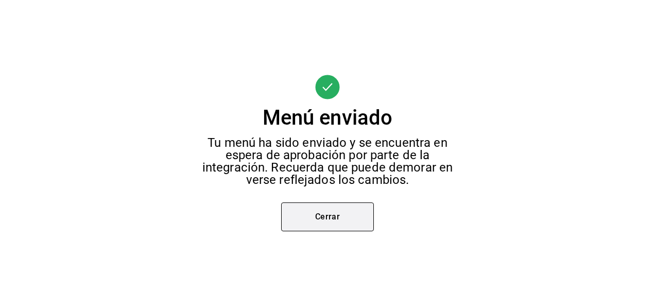
click at [312, 226] on button "Cerrar" at bounding box center [327, 216] width 93 height 29
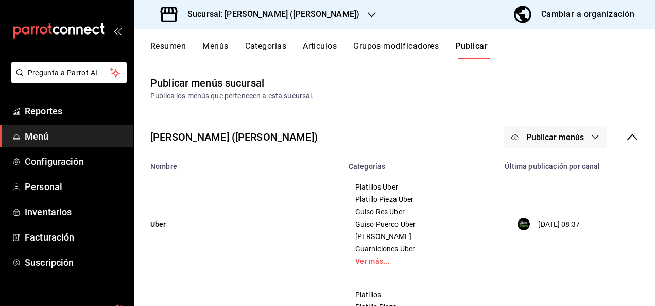
click at [556, 139] on span "Publicar menús" at bounding box center [555, 137] width 58 height 10
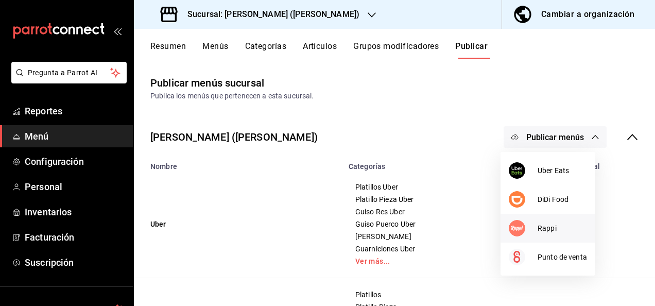
click at [535, 229] on div at bounding box center [522, 228] width 29 height 16
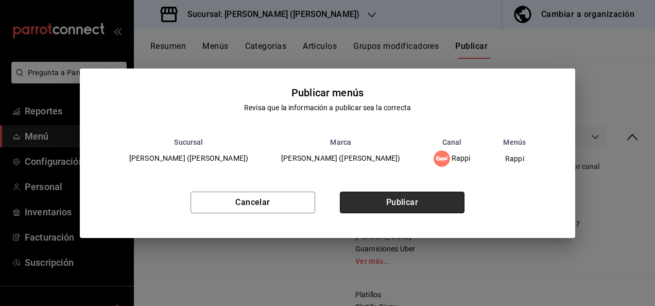
click at [406, 199] on button "Publicar" at bounding box center [402, 202] width 125 height 22
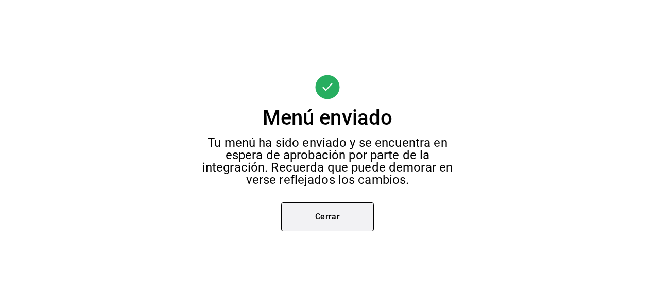
click at [322, 215] on button "Cerrar" at bounding box center [327, 216] width 93 height 29
